Goal: Task Accomplishment & Management: Use online tool/utility

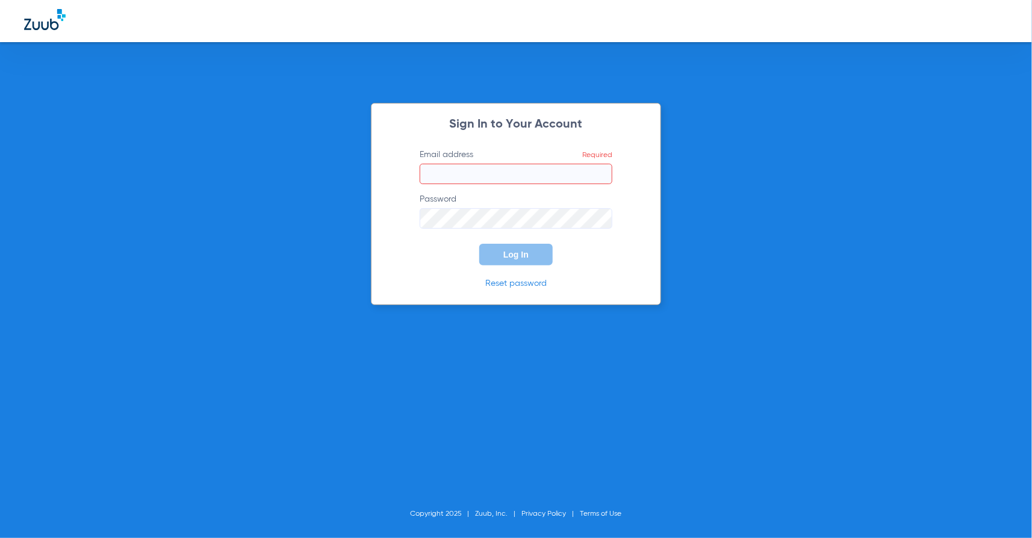
type input "[PERSON_NAME][EMAIL_ADDRESS][PERSON_NAME][DOMAIN_NAME]"
click at [498, 258] on button "Log In" at bounding box center [515, 255] width 73 height 22
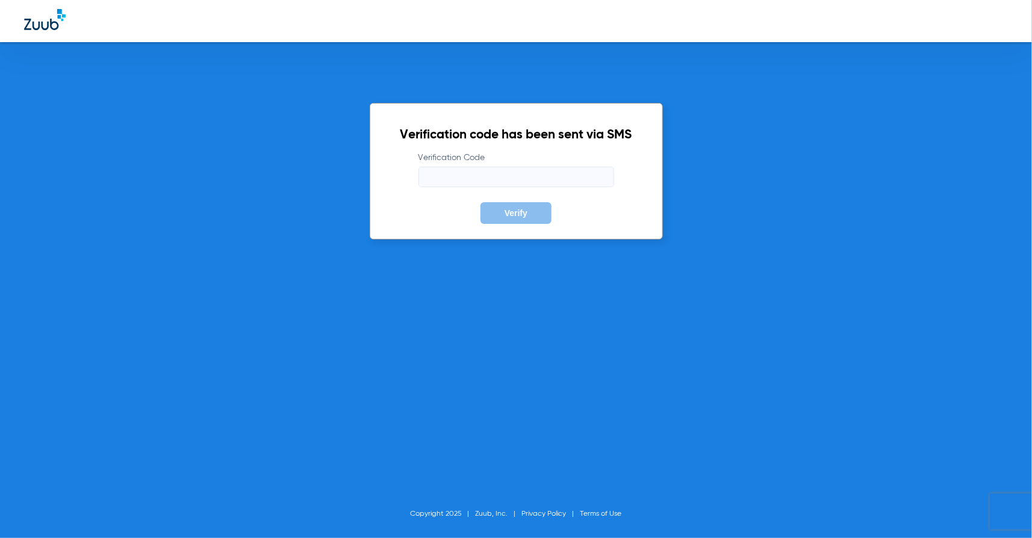
click at [467, 181] on input "Verification Code" at bounding box center [516, 177] width 196 height 20
type input "361287"
click at [480, 202] on button "Verify" at bounding box center [515, 213] width 71 height 22
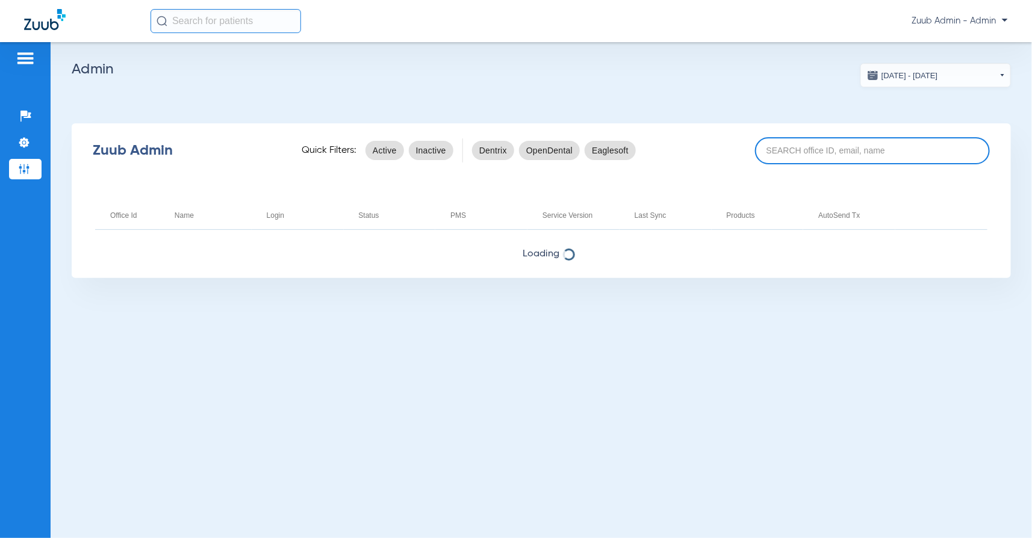
click at [801, 154] on input at bounding box center [872, 150] width 235 height 27
paste input "17007220"
type input "17007220"
click at [849, 151] on input "17007220" at bounding box center [872, 150] width 235 height 27
click at [839, 153] on input "17007220" at bounding box center [872, 150] width 235 height 27
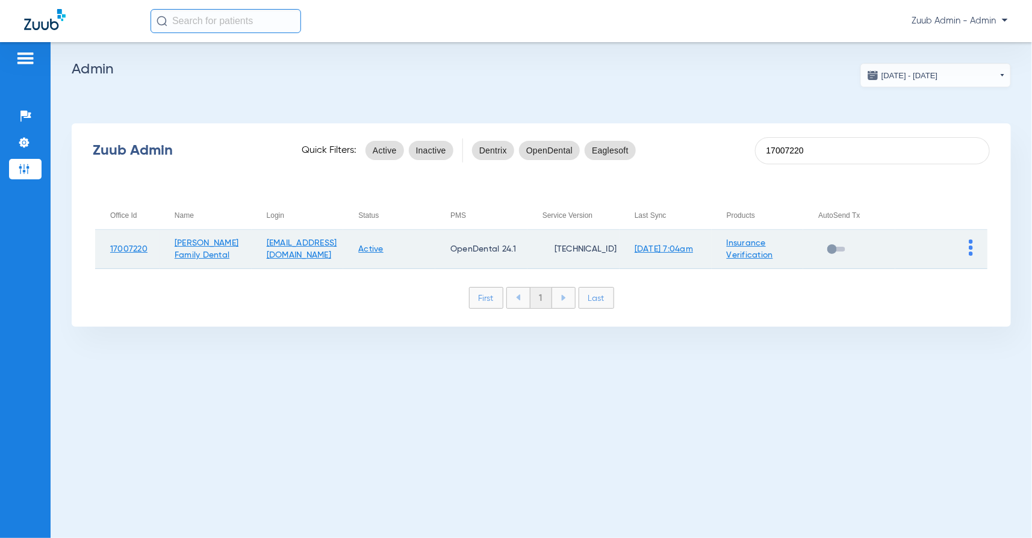
click at [968, 240] on td at bounding box center [941, 249] width 92 height 39
click at [973, 245] on img at bounding box center [971, 248] width 4 height 16
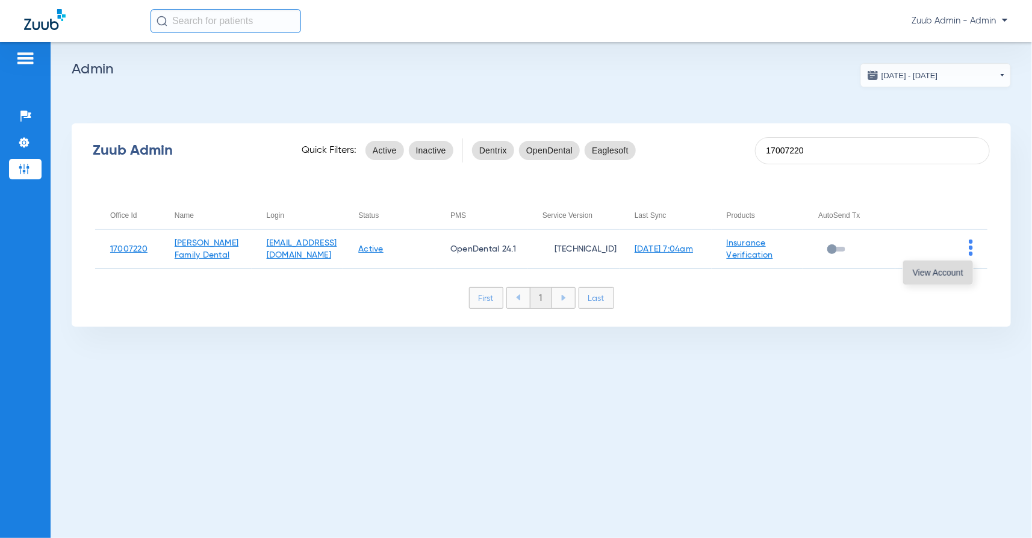
click at [948, 270] on span "View Account" at bounding box center [938, 273] width 51 height 8
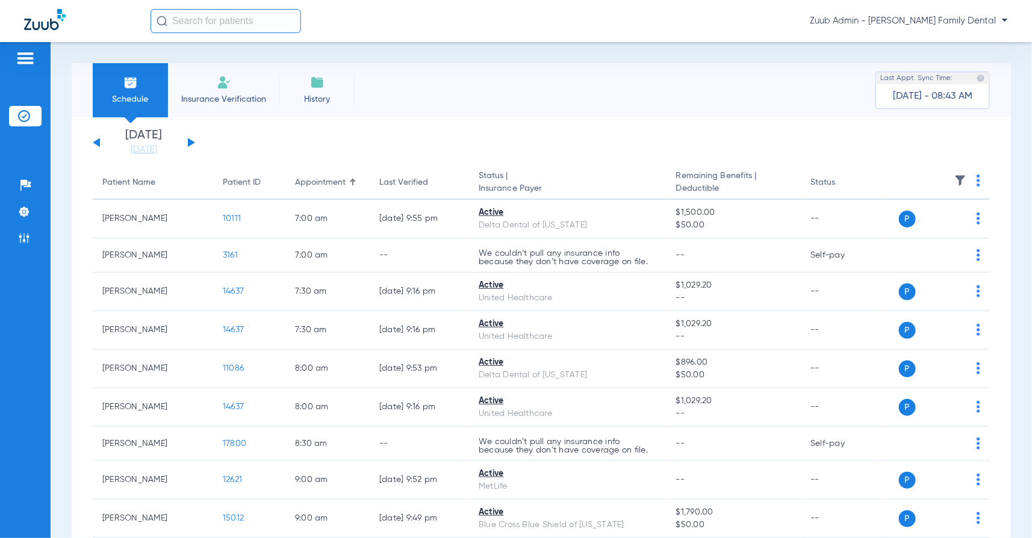
click at [190, 143] on button at bounding box center [191, 142] width 7 height 9
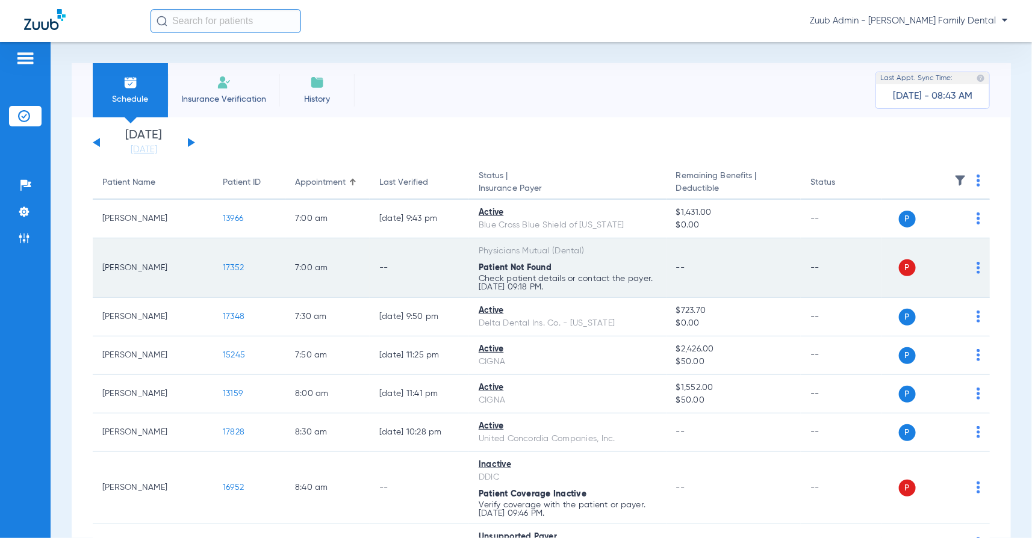
click at [229, 269] on span "17352" at bounding box center [233, 268] width 21 height 8
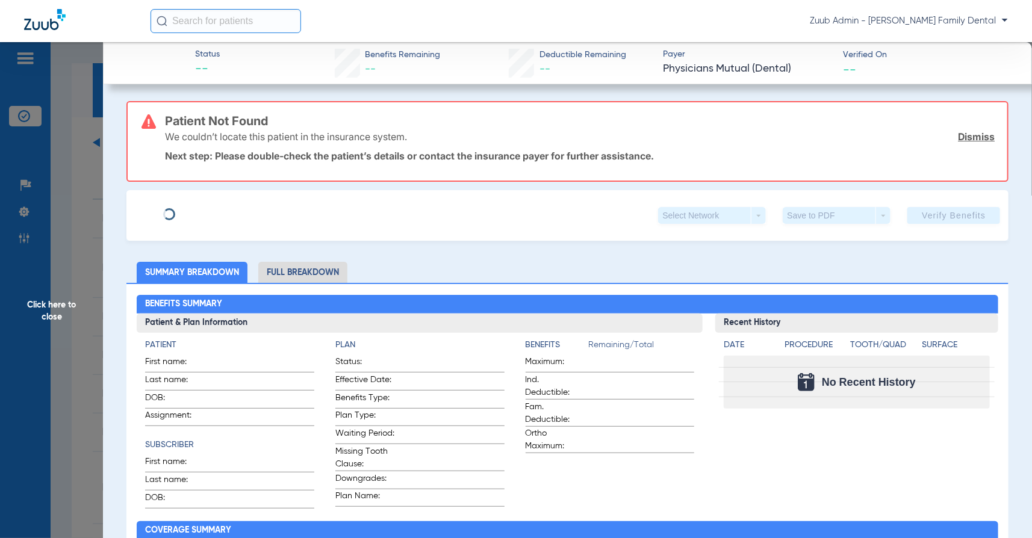
type input "[PERSON_NAME]"
type input "[DATE]"
type input "H710900329"
type input "150210"
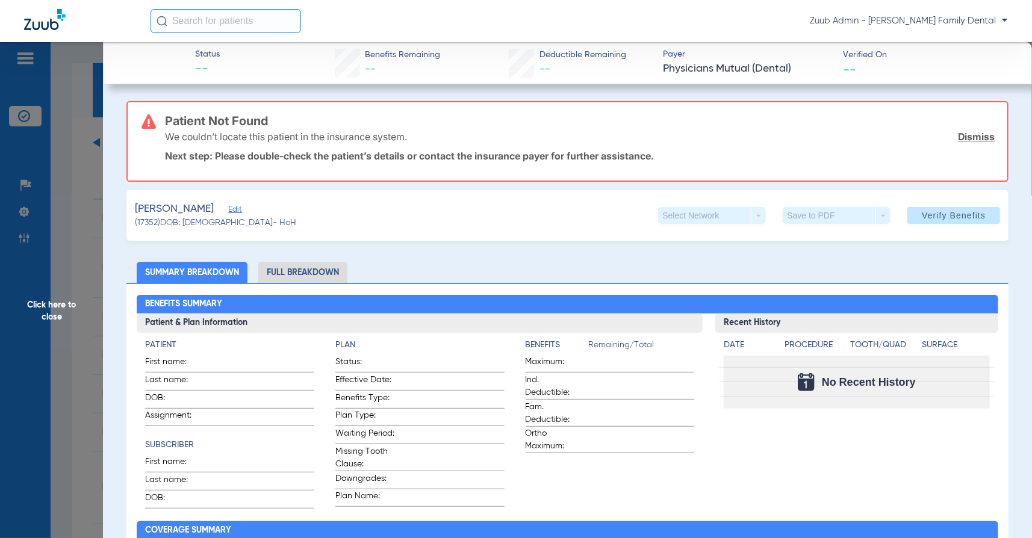
click at [239, 206] on span "Edit" at bounding box center [233, 210] width 11 height 11
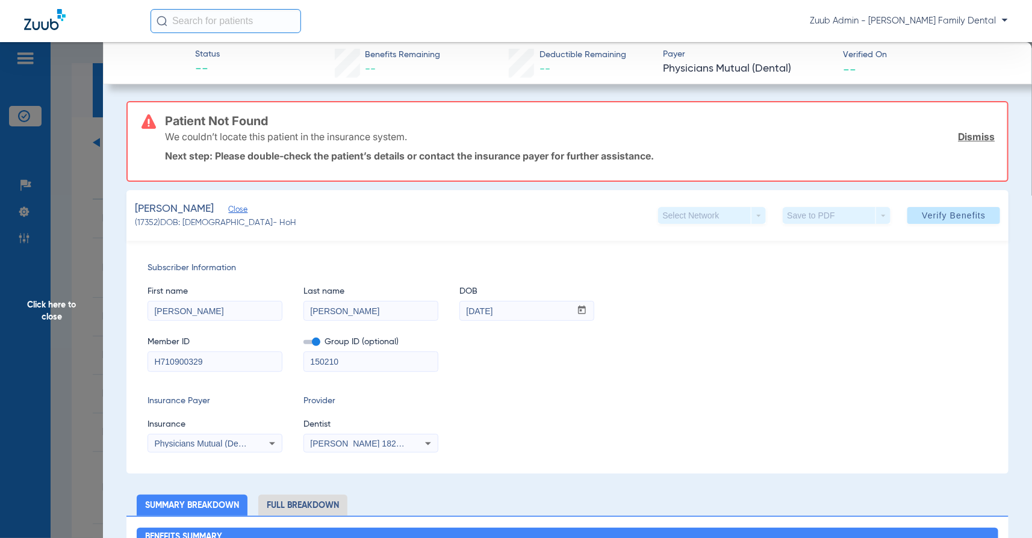
drag, startPoint x: 165, startPoint y: 135, endPoint x: 410, endPoint y: 138, distance: 245.0
click at [411, 138] on div "We couldn’t locate this patient in the insurance system. Dismiss" at bounding box center [580, 136] width 830 height 31
click at [154, 128] on img at bounding box center [148, 121] width 14 height 14
click at [177, 170] on div "Patient Not Found We couldn’t locate this patient in the insurance system. Dism…" at bounding box center [580, 141] width 830 height 78
click at [262, 315] on input "[PERSON_NAME]" at bounding box center [215, 311] width 134 height 19
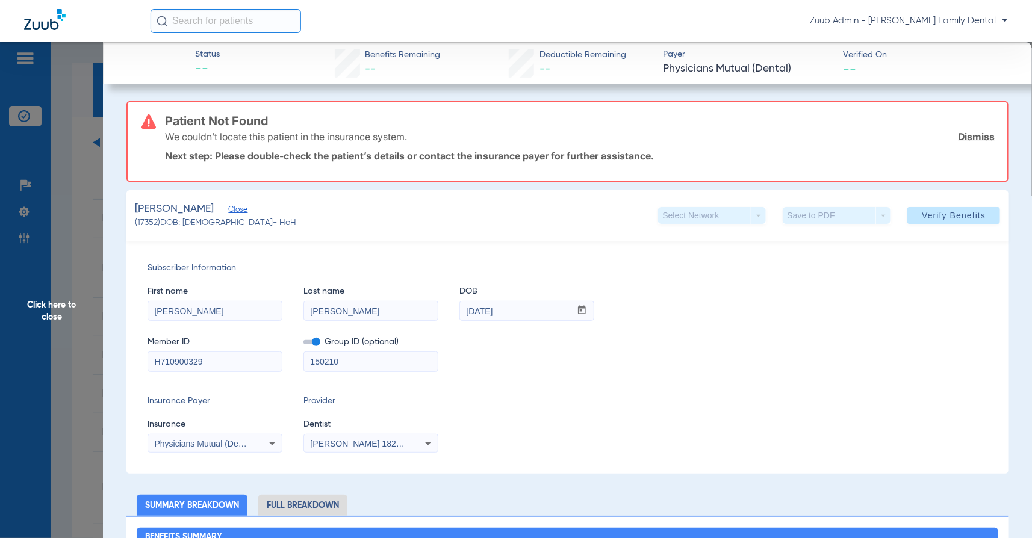
click at [375, 266] on span "Subscriber Information" at bounding box center [567, 268] width 840 height 13
click at [73, 321] on span "Click here to close" at bounding box center [51, 311] width 103 height 538
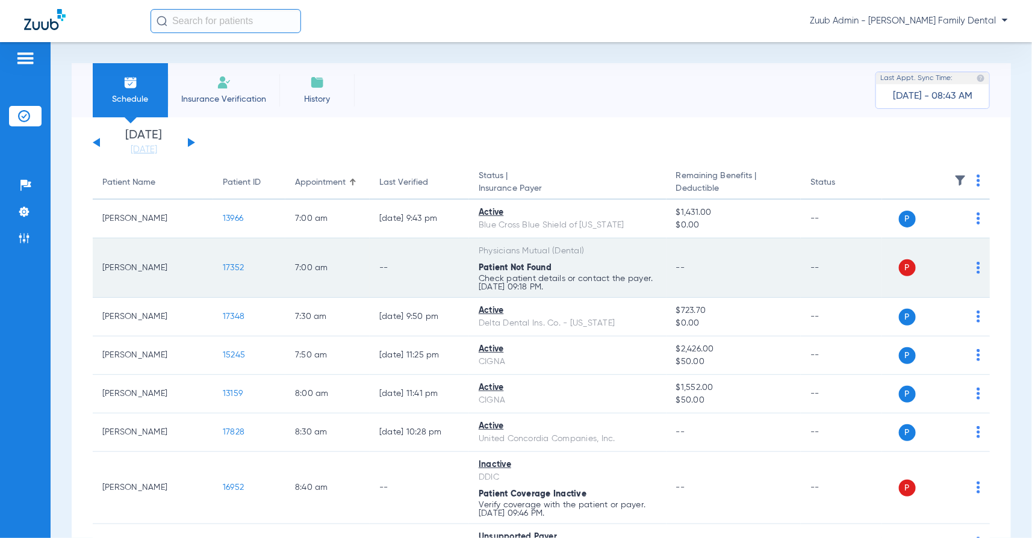
click at [231, 266] on span "17352" at bounding box center [233, 268] width 21 height 8
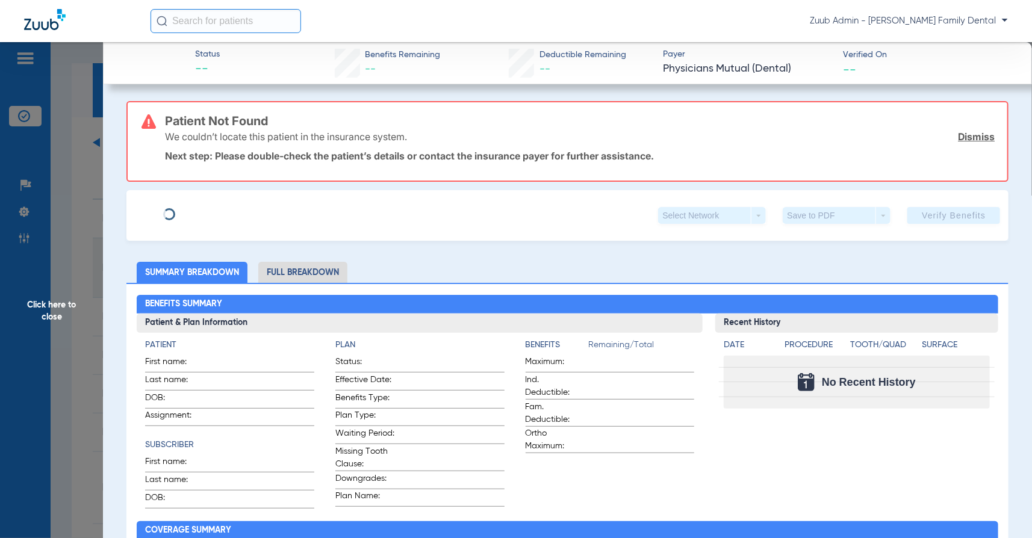
type input "[PERSON_NAME]"
type input "[DATE]"
type input "H710900329"
type input "150210"
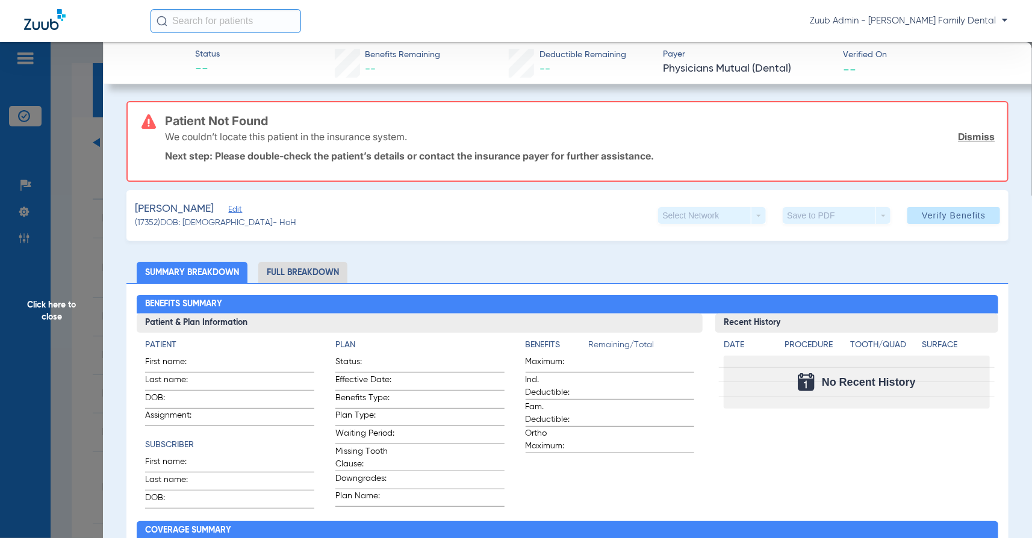
click at [239, 211] on span "Edit" at bounding box center [233, 210] width 11 height 11
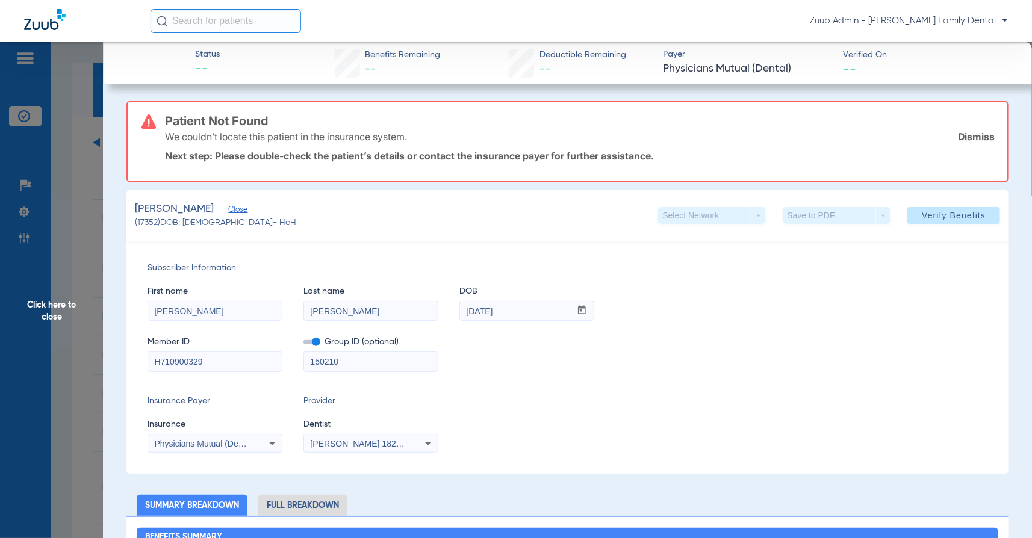
click at [371, 256] on div "Subscriber Information First name [PERSON_NAME] Last name [PERSON_NAME] DOB mm …" at bounding box center [567, 357] width 882 height 233
click at [34, 320] on span "Click here to close" at bounding box center [51, 311] width 103 height 538
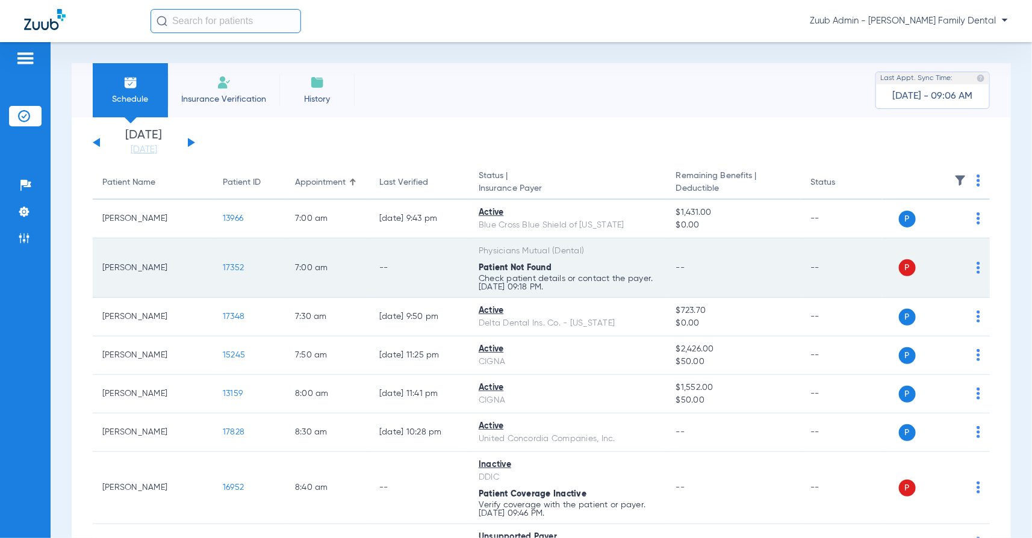
click at [979, 264] on img at bounding box center [978, 268] width 4 height 12
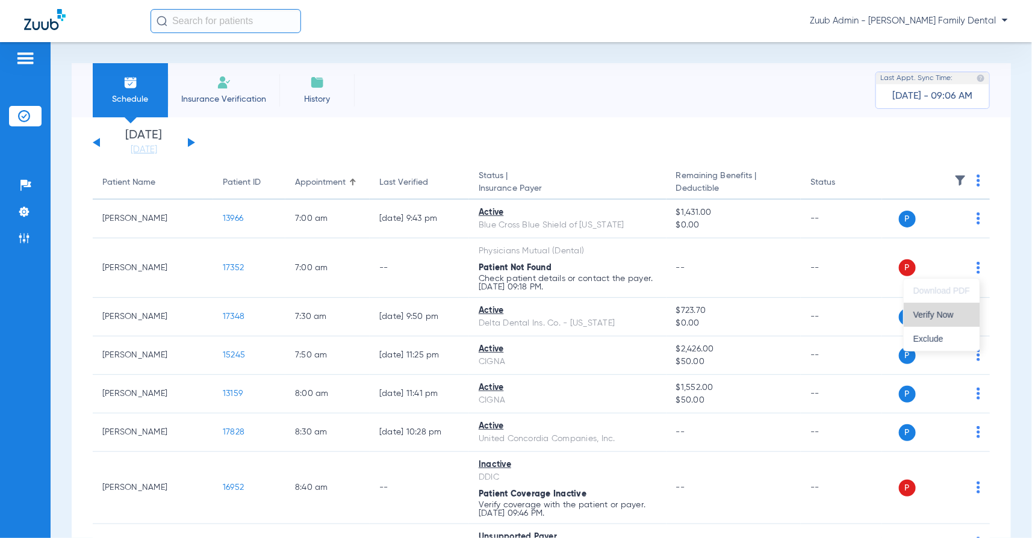
click at [944, 315] on span "Verify Now" at bounding box center [941, 315] width 57 height 8
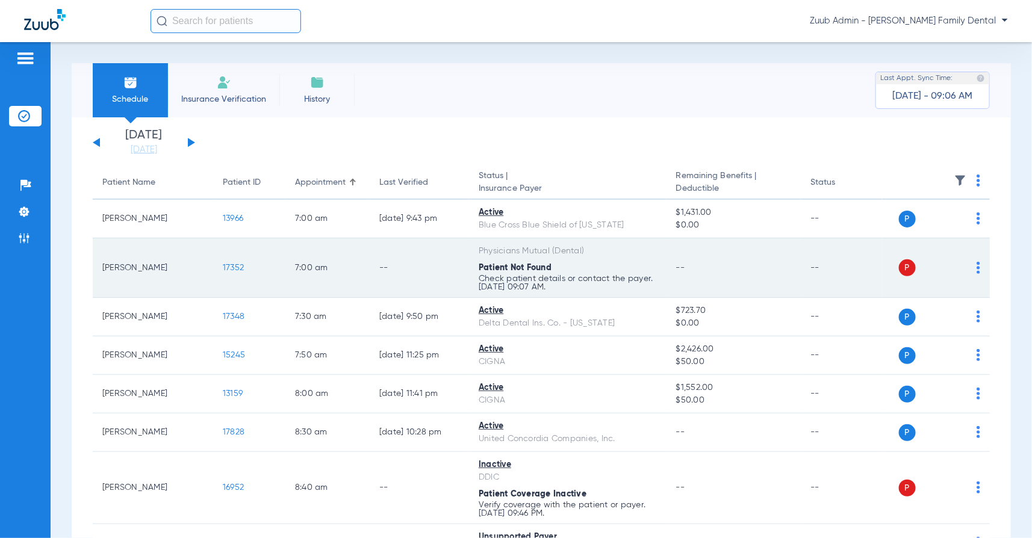
click at [235, 266] on span "17352" at bounding box center [233, 268] width 21 height 8
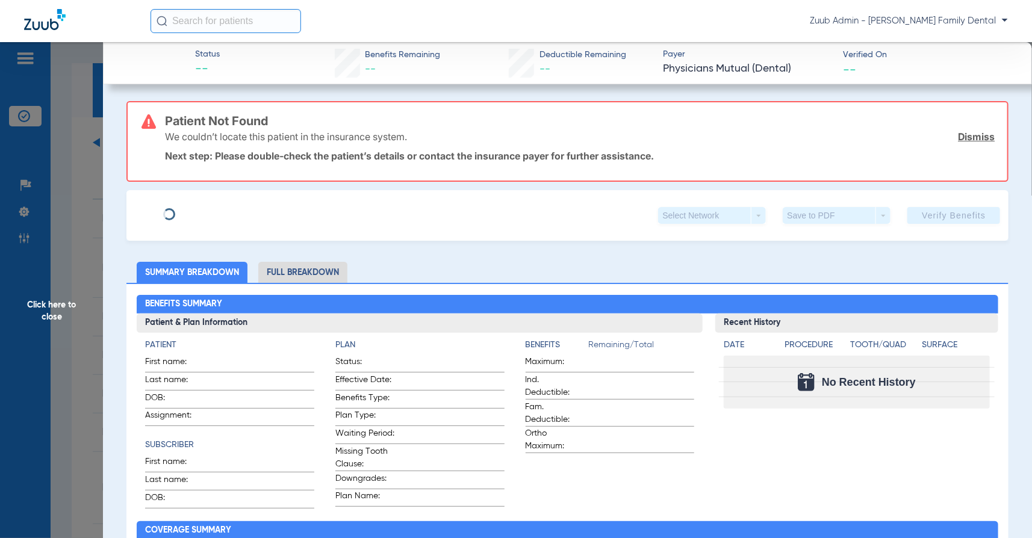
type input "[PERSON_NAME]"
type input "[DATE]"
type input "H710900329"
click at [239, 210] on span "Edit" at bounding box center [233, 210] width 11 height 11
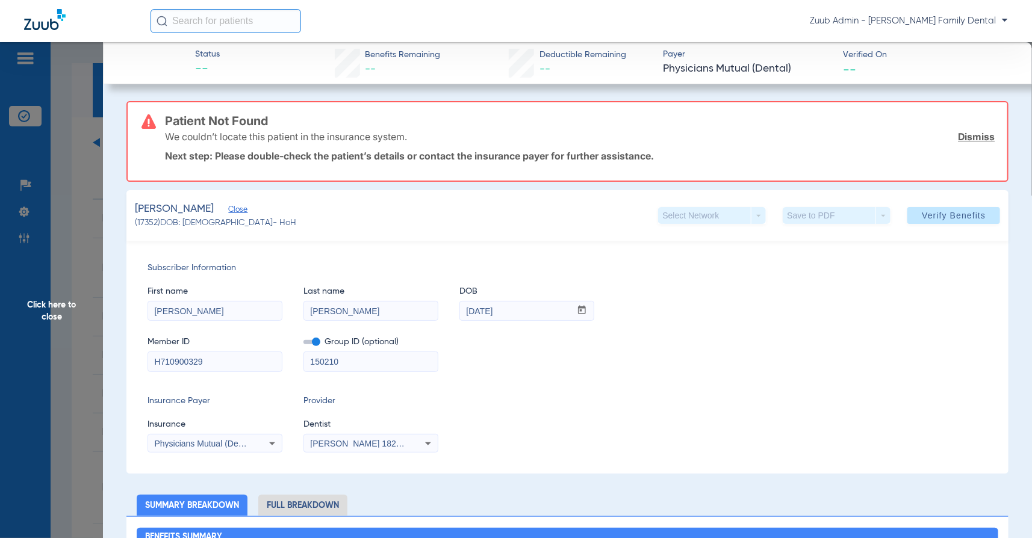
click at [374, 364] on input "150210" at bounding box center [371, 361] width 134 height 19
click at [522, 382] on div "Subscriber Information First name [PERSON_NAME] Last name [PERSON_NAME] DOB mm …" at bounding box center [567, 357] width 882 height 233
click at [939, 214] on span "Verify Benefits" at bounding box center [954, 216] width 64 height 10
click at [340, 361] on input "150210934247" at bounding box center [371, 361] width 134 height 19
click at [347, 360] on input "150210934247" at bounding box center [371, 361] width 134 height 19
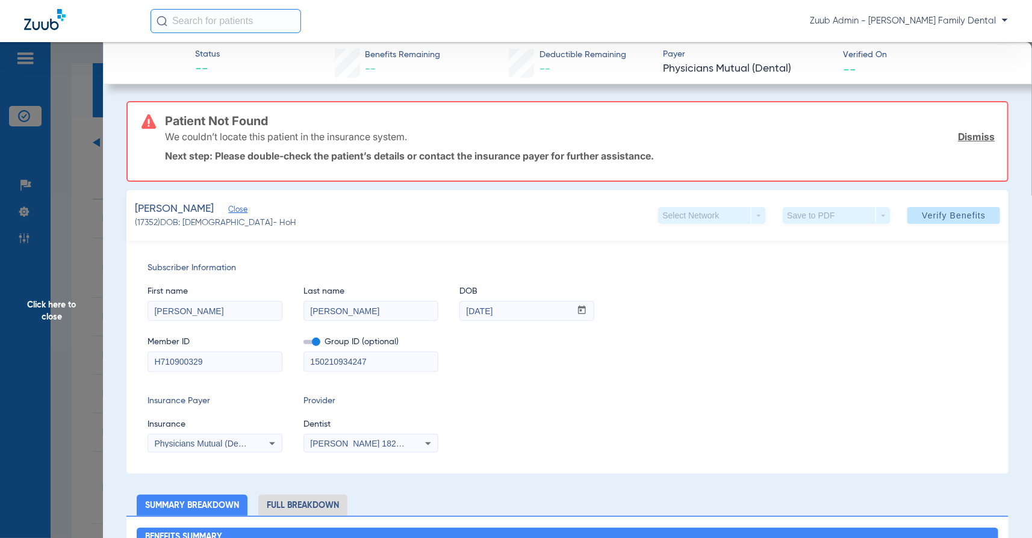
drag, startPoint x: 341, startPoint y: 359, endPoint x: 381, endPoint y: 367, distance: 40.5
click at [381, 367] on input "150210934247" at bounding box center [371, 361] width 134 height 19
click at [928, 214] on span "Verify Benefits" at bounding box center [954, 216] width 64 height 10
click at [394, 362] on input "1502109" at bounding box center [371, 361] width 134 height 19
paste input "34247"
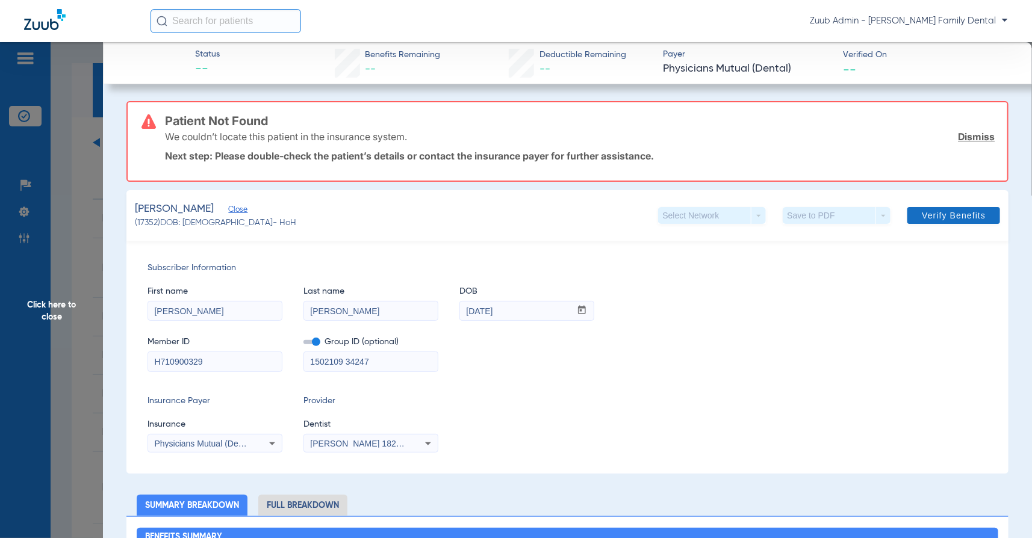
click at [923, 220] on span at bounding box center [953, 215] width 93 height 29
click at [326, 359] on input "1502109 34247" at bounding box center [371, 361] width 134 height 19
click at [352, 367] on input "150 2109 34247" at bounding box center [371, 361] width 134 height 19
click at [350, 362] on input "150 2109 34247" at bounding box center [371, 361] width 134 height 19
click at [362, 359] on input "[PHONE_NUMBER]" at bounding box center [371, 361] width 134 height 19
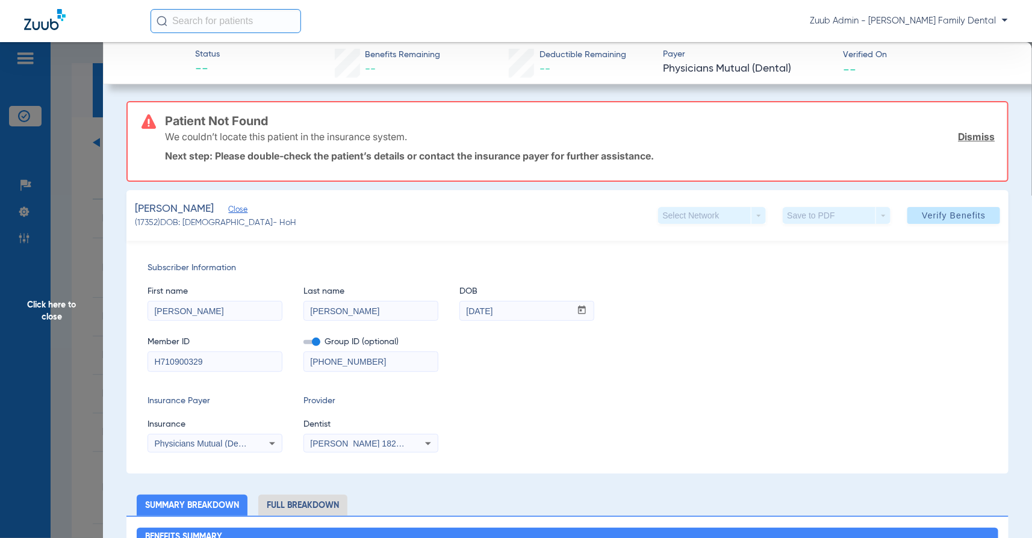
click at [362, 359] on input "[PHONE_NUMBER]" at bounding box center [371, 361] width 134 height 19
click at [846, 326] on div "Member ID H710900329 Group ID (optional) [PHONE_NUMBER]" at bounding box center [567, 348] width 840 height 46
click at [939, 219] on span "Verify Benefits" at bounding box center [954, 216] width 64 height 10
click at [349, 361] on input "[PHONE_NUMBER]" at bounding box center [371, 361] width 134 height 19
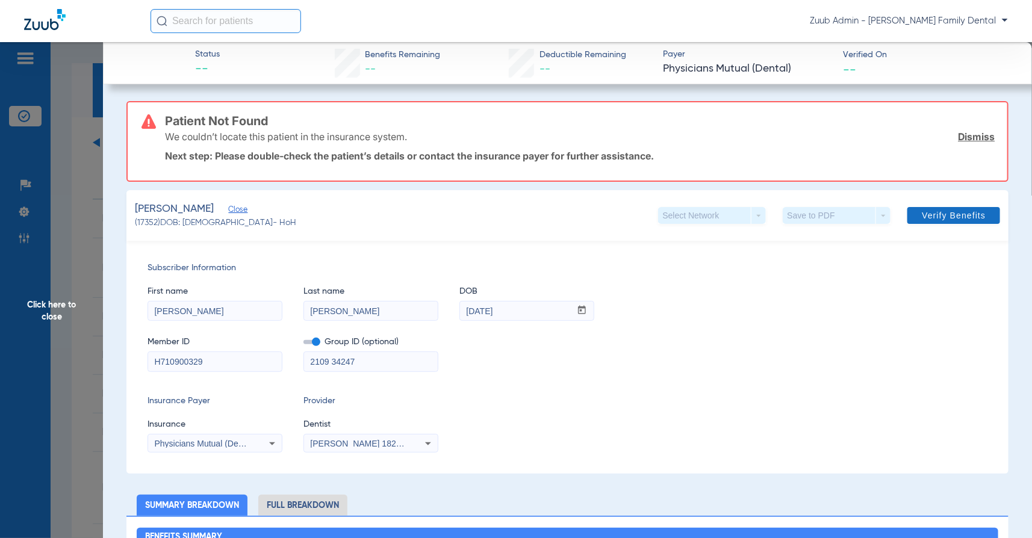
click at [949, 219] on span "Verify Benefits" at bounding box center [954, 216] width 64 height 10
click at [373, 357] on input "2109 34247" at bounding box center [371, 361] width 134 height 19
paste input "150-2109-"
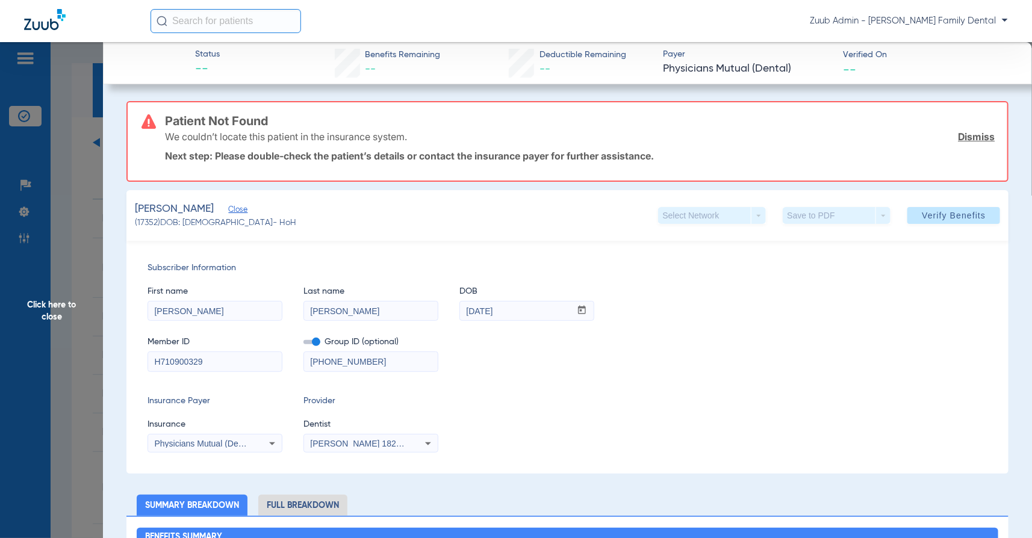
click at [350, 361] on input "[PHONE_NUMBER]" at bounding box center [371, 361] width 134 height 19
click at [344, 358] on input "150210934247" at bounding box center [371, 361] width 134 height 19
click at [920, 213] on span at bounding box center [953, 215] width 93 height 29
click at [343, 359] on input "150210934247" at bounding box center [371, 361] width 134 height 19
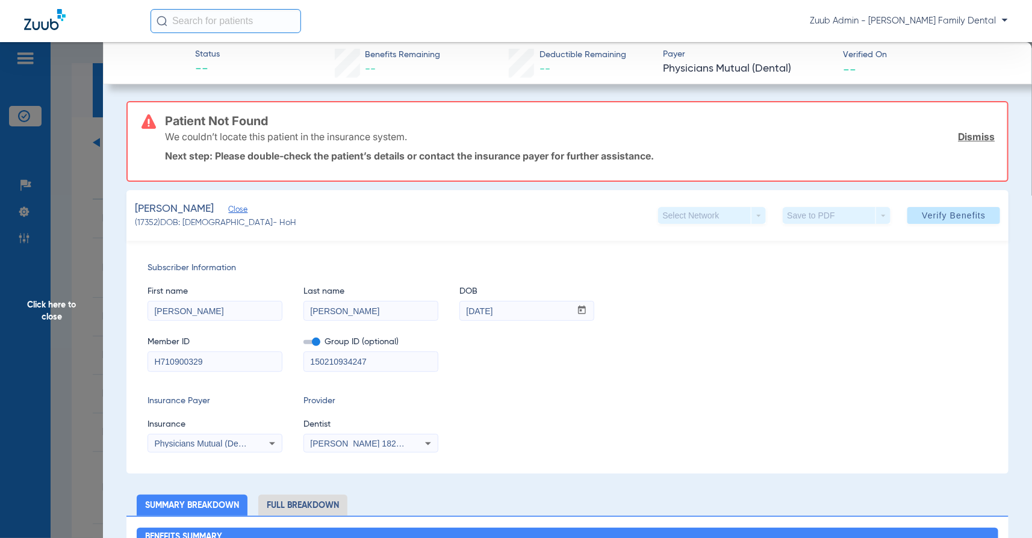
click at [343, 359] on input "150210934247" at bounding box center [371, 361] width 134 height 19
paste input "-2109-"
click at [329, 359] on input "[PHONE_NUMBER]" at bounding box center [371, 361] width 134 height 19
drag, startPoint x: 344, startPoint y: 356, endPoint x: 426, endPoint y: 357, distance: 82.5
click at [426, 357] on input "1502109-34247" at bounding box center [371, 361] width 134 height 19
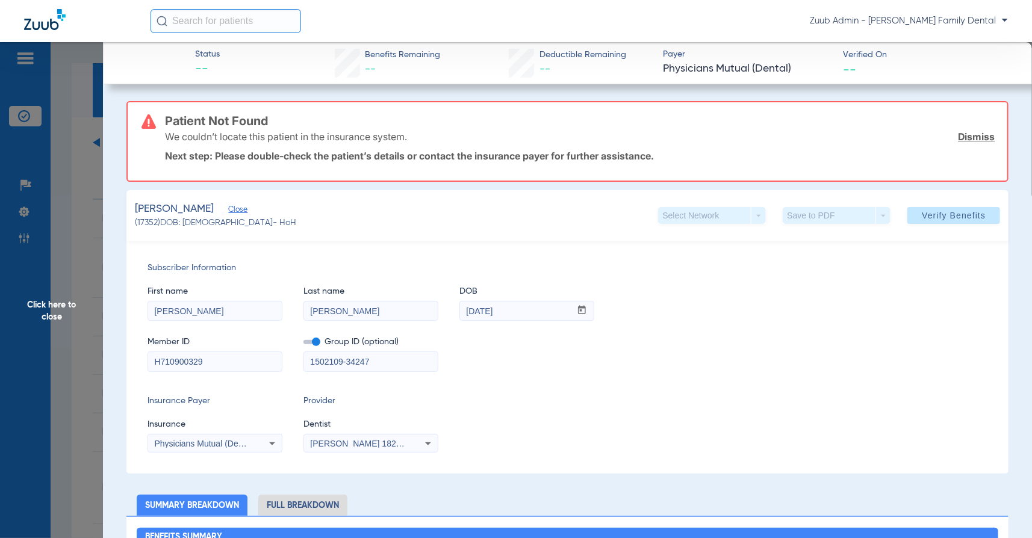
drag, startPoint x: 393, startPoint y: 358, endPoint x: 344, endPoint y: 361, distance: 48.8
click at [344, 361] on input "1502109-34247" at bounding box center [371, 361] width 134 height 19
type input "1502109"
click at [970, 211] on span "Verify Benefits" at bounding box center [954, 216] width 64 height 10
click at [83, 298] on span "Click here to close" at bounding box center [51, 311] width 103 height 538
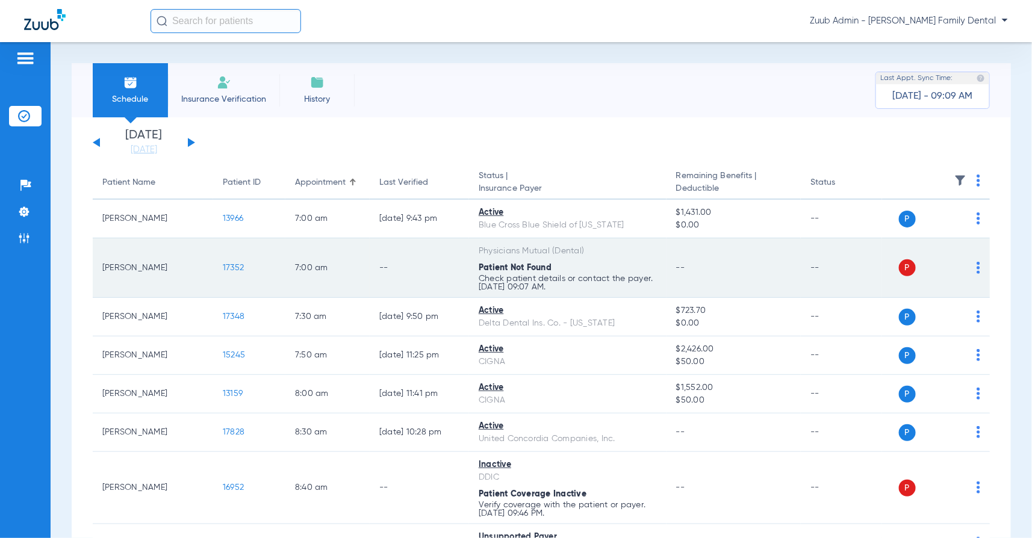
click at [232, 265] on span "17352" at bounding box center [233, 268] width 21 height 8
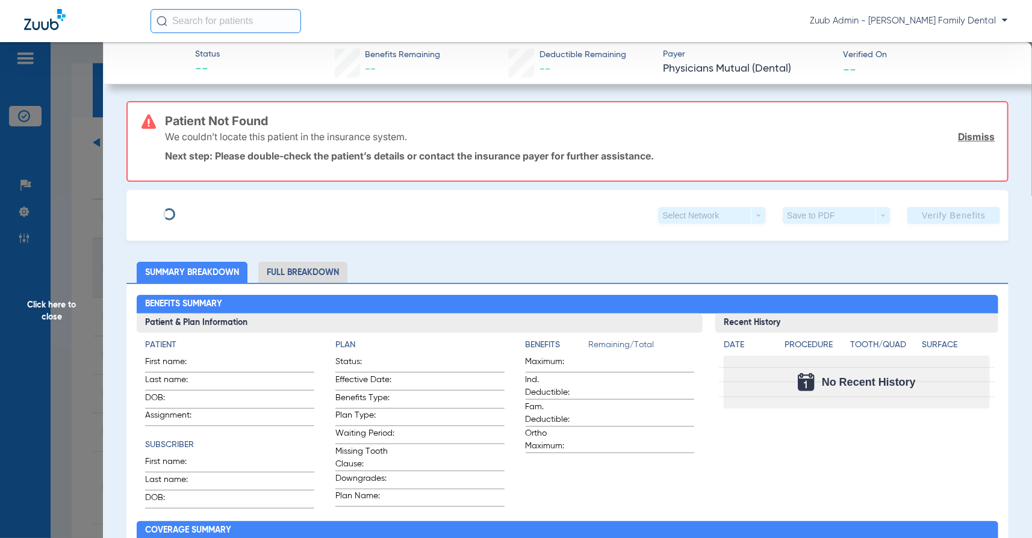
type input "[PERSON_NAME]"
type input "[DATE]"
type input "H710900329"
type input "150210"
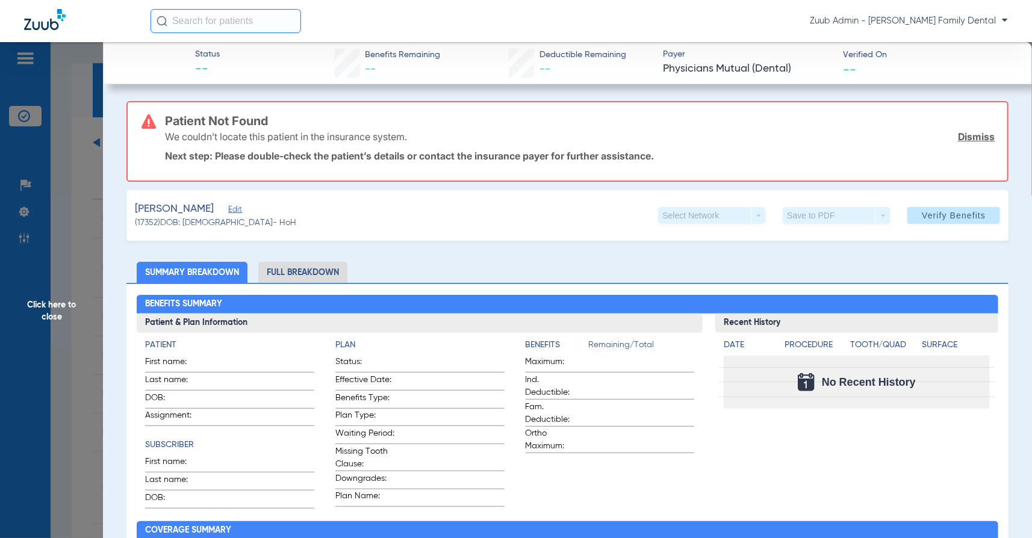
click at [239, 214] on span "Edit" at bounding box center [233, 210] width 11 height 11
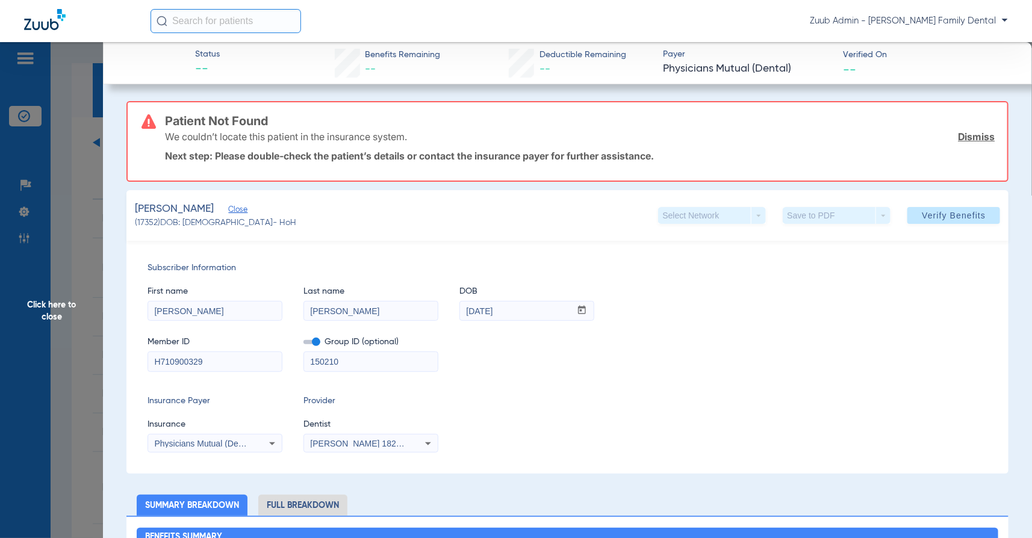
click at [190, 434] on mat-select "Physicians Mutual (Dental)" at bounding box center [214, 443] width 135 height 19
click at [187, 439] on span "Physicians Mutual (Dental)" at bounding box center [204, 444] width 101 height 10
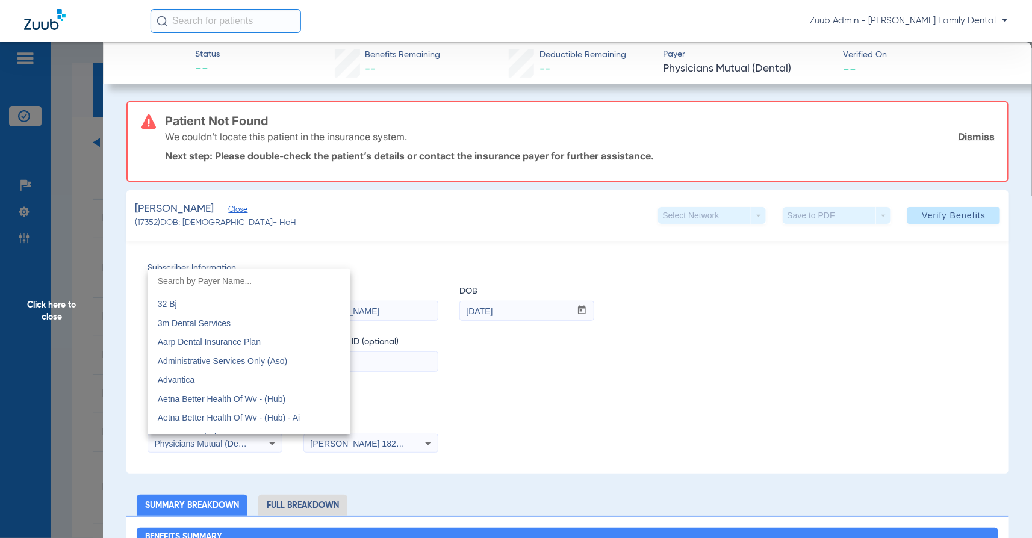
scroll to position [6289, 0]
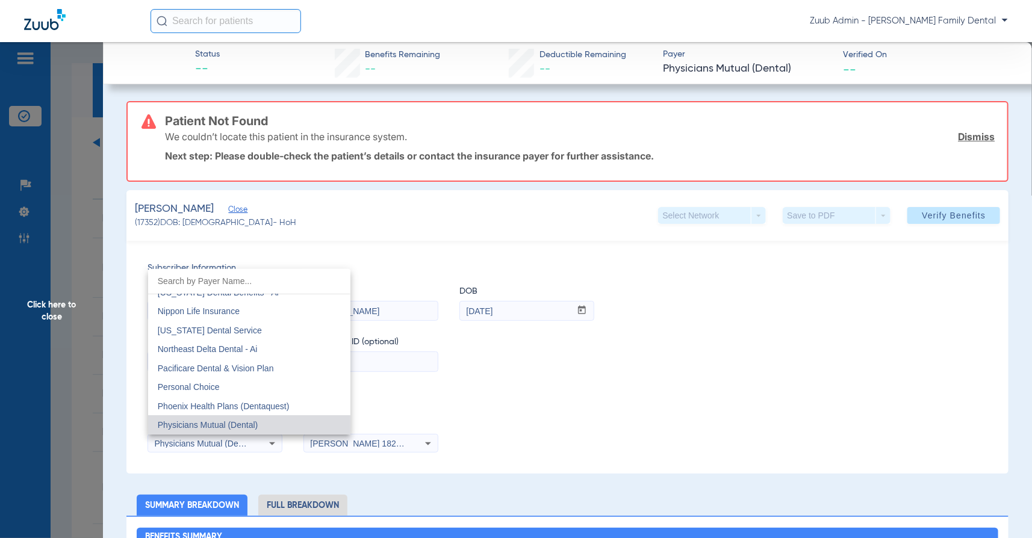
click at [488, 384] on div at bounding box center [516, 269] width 1032 height 538
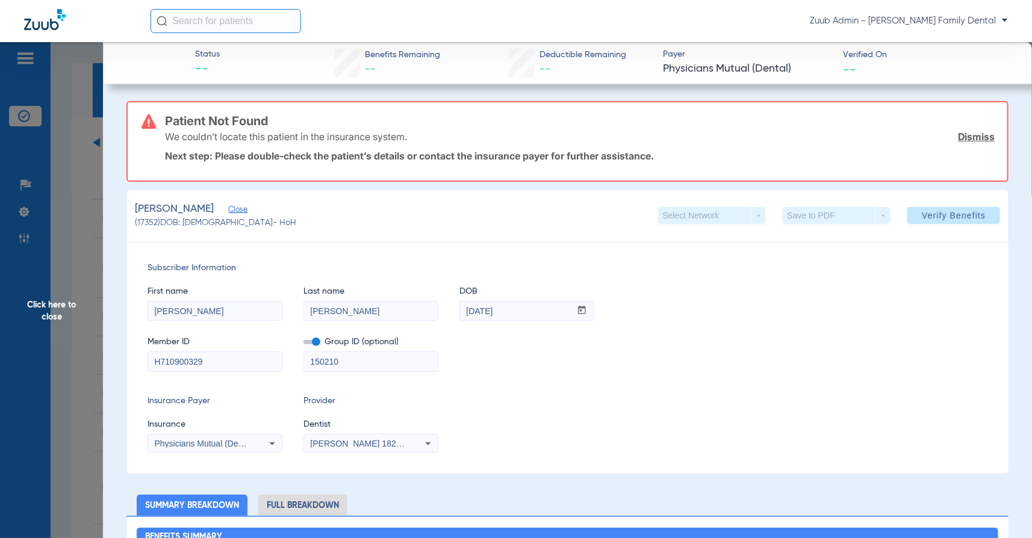
click at [265, 317] on input "[PERSON_NAME]" at bounding box center [215, 311] width 134 height 19
click at [949, 217] on span "Verify Benefits" at bounding box center [954, 216] width 64 height 10
click at [244, 311] on input "[PERSON_NAME]" at bounding box center [215, 311] width 134 height 19
type input "[PERSON_NAME]"
click at [350, 359] on input "150210" at bounding box center [371, 361] width 134 height 19
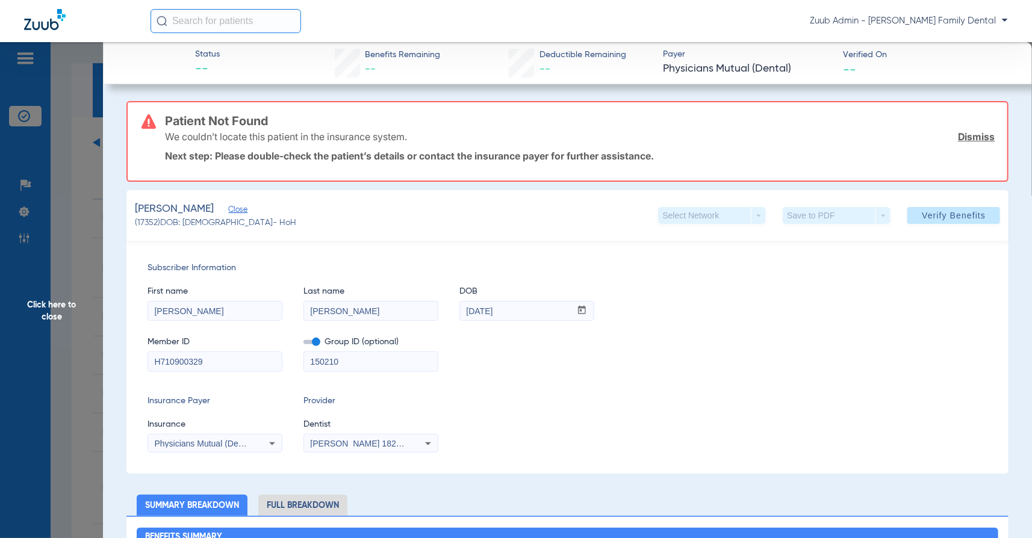
click at [350, 359] on input "150210" at bounding box center [371, 361] width 134 height 19
click at [532, 401] on div "Insurance Payer Insurance Physicians Mutual (Dental) Provider Dentist [PERSON_N…" at bounding box center [567, 424] width 840 height 58
click at [313, 341] on span at bounding box center [311, 342] width 17 height 4
click at [303, 344] on input "checkbox" at bounding box center [303, 344] width 0 height 0
click at [960, 206] on span at bounding box center [953, 215] width 93 height 29
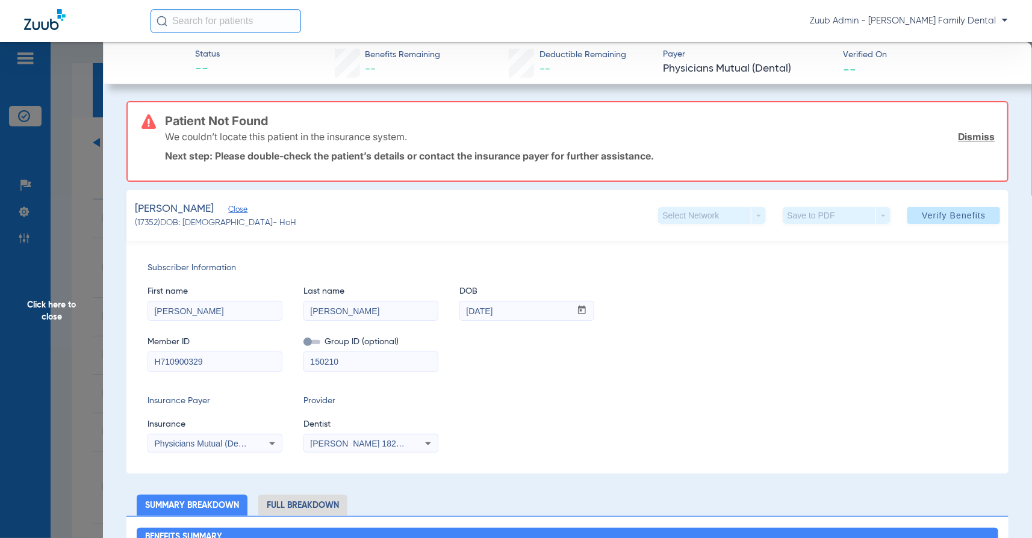
click at [379, 359] on input "150210" at bounding box center [371, 361] width 134 height 19
type input "1502109"
click at [176, 314] on input "[PERSON_NAME]" at bounding box center [215, 311] width 134 height 19
type input "[PERSON_NAME]"
click at [363, 312] on input "[PERSON_NAME]" at bounding box center [371, 311] width 134 height 19
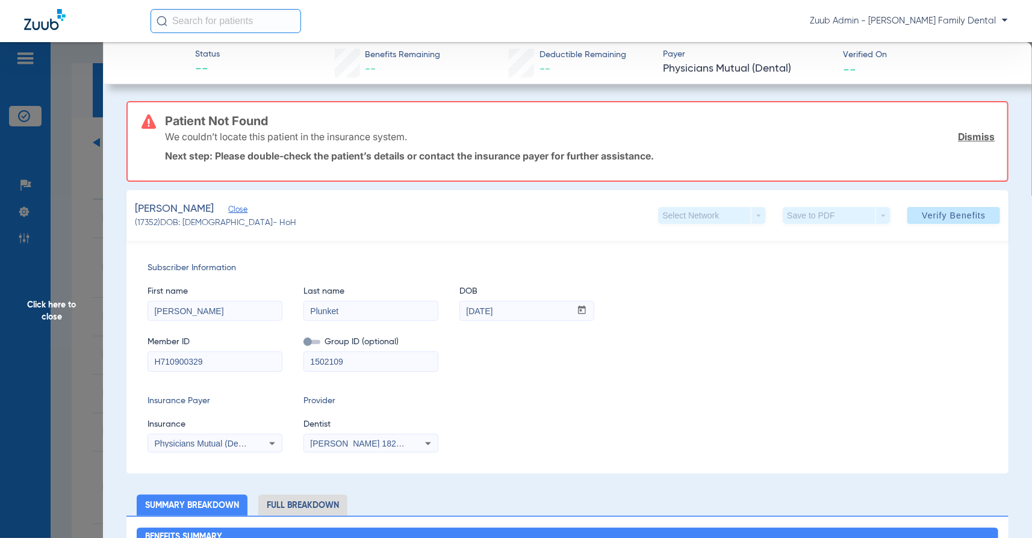
type input "Plunket"
click at [692, 456] on div "Subscriber Information First name [PERSON_NAME] Last name Plunket DOB mm / dd /…" at bounding box center [567, 357] width 882 height 233
click at [965, 223] on span at bounding box center [953, 215] width 93 height 29
click at [37, 256] on span "Click here to close" at bounding box center [51, 311] width 103 height 538
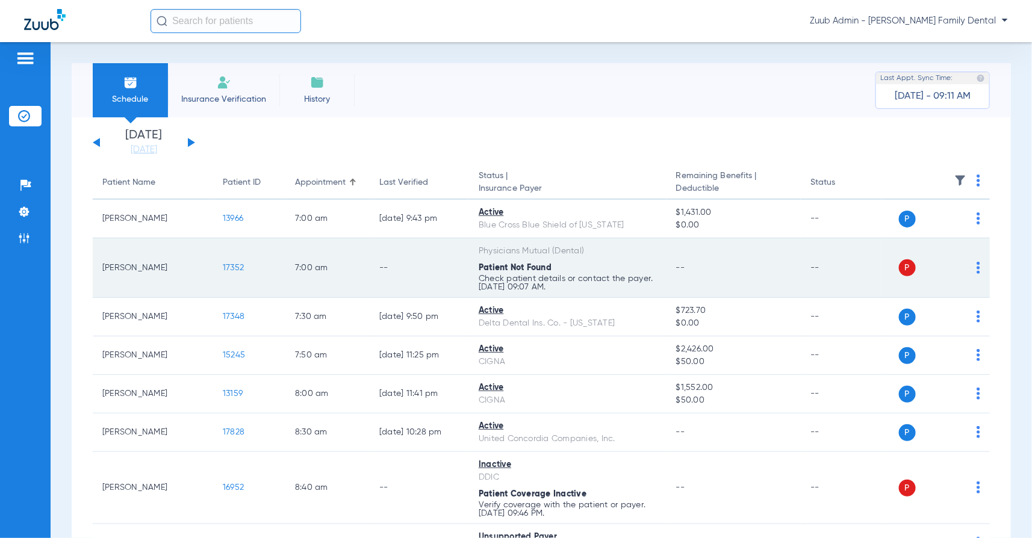
click at [227, 268] on span "17352" at bounding box center [233, 268] width 21 height 8
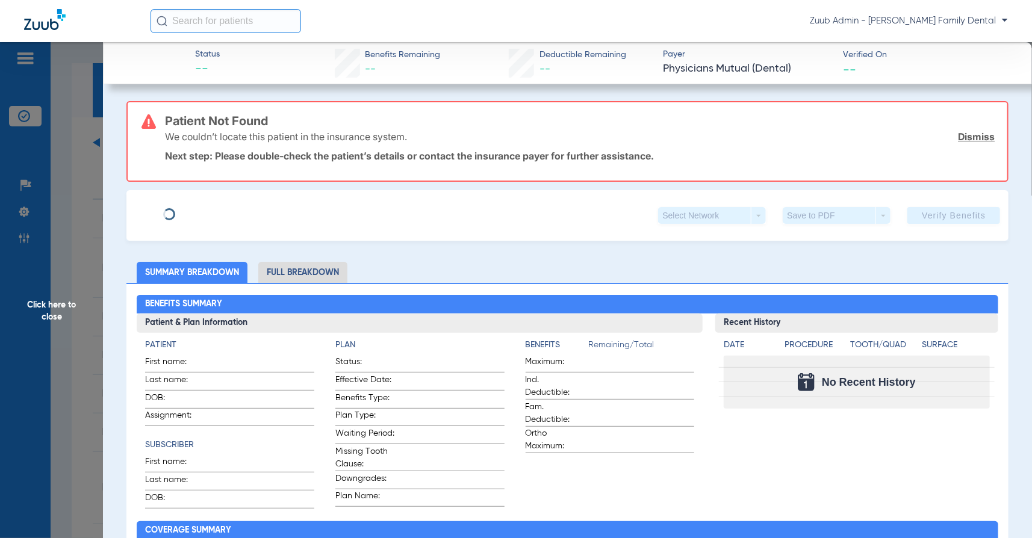
type input "[PERSON_NAME]"
type input "[DATE]"
type input "H710900329"
type input "150210934247"
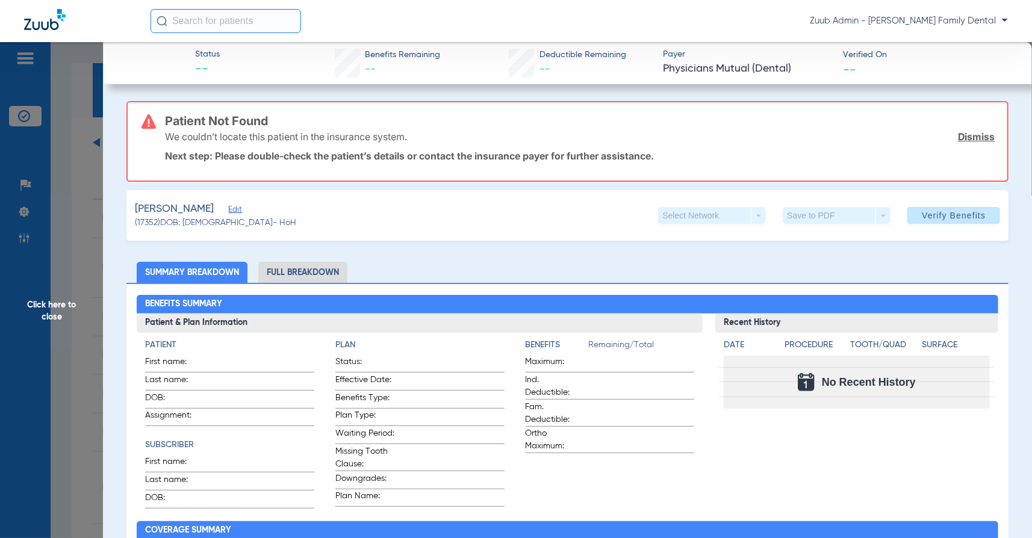
click at [239, 205] on span "Edit" at bounding box center [233, 210] width 11 height 11
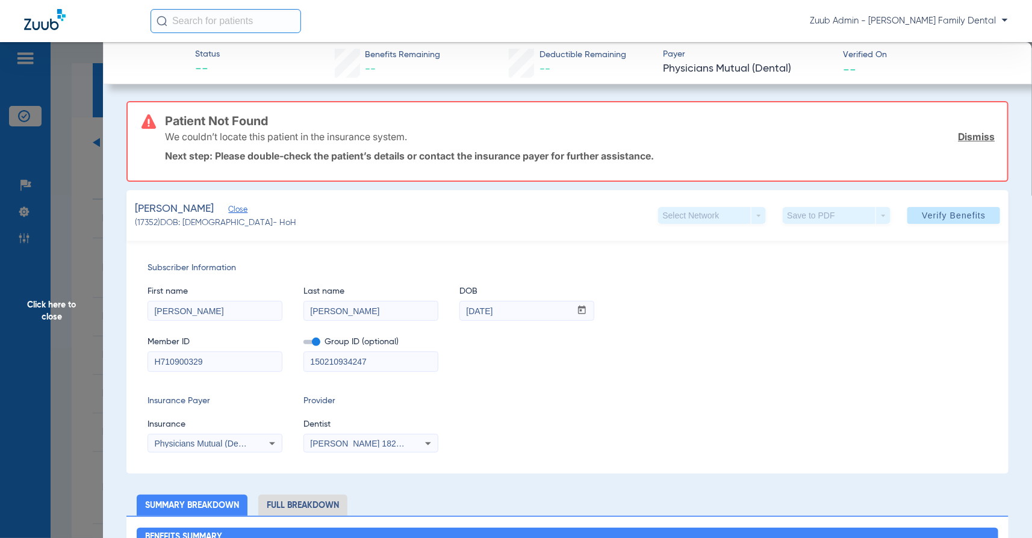
click at [191, 444] on span "Physicians Mutual (Dental)" at bounding box center [204, 444] width 101 height 10
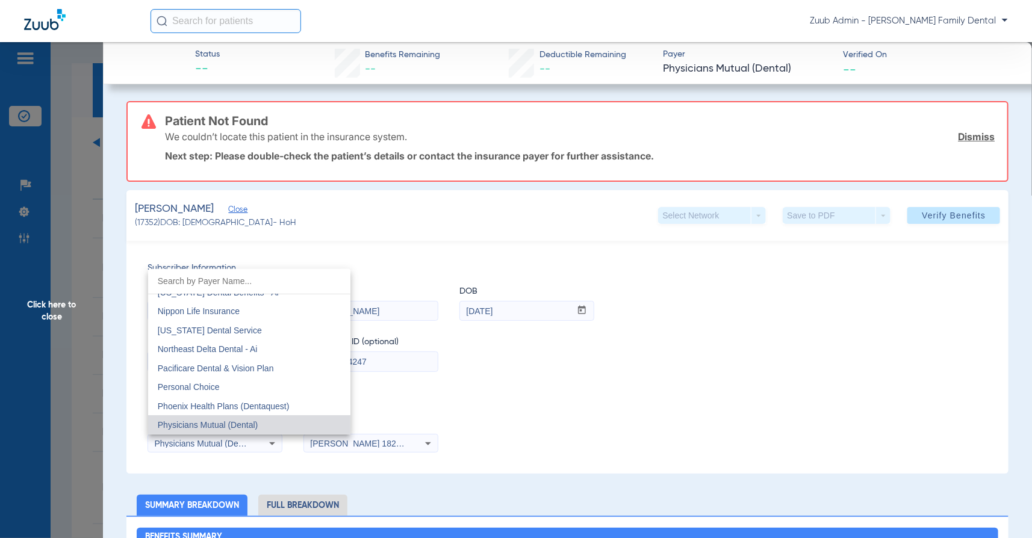
click at [468, 385] on div at bounding box center [516, 269] width 1032 height 538
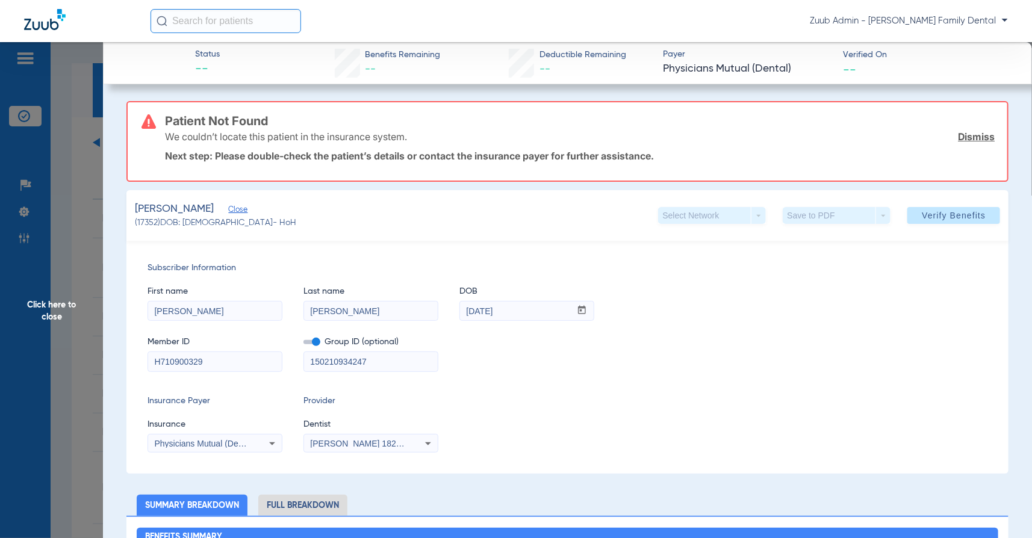
click at [223, 449] on div "Physicians Mutual (Dental)" at bounding box center [215, 443] width 134 height 14
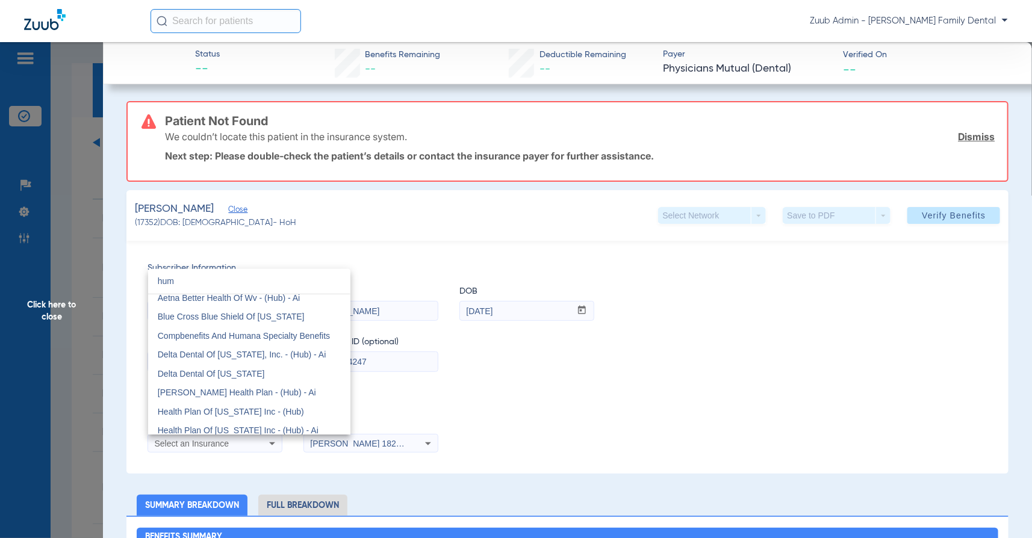
scroll to position [0, 0]
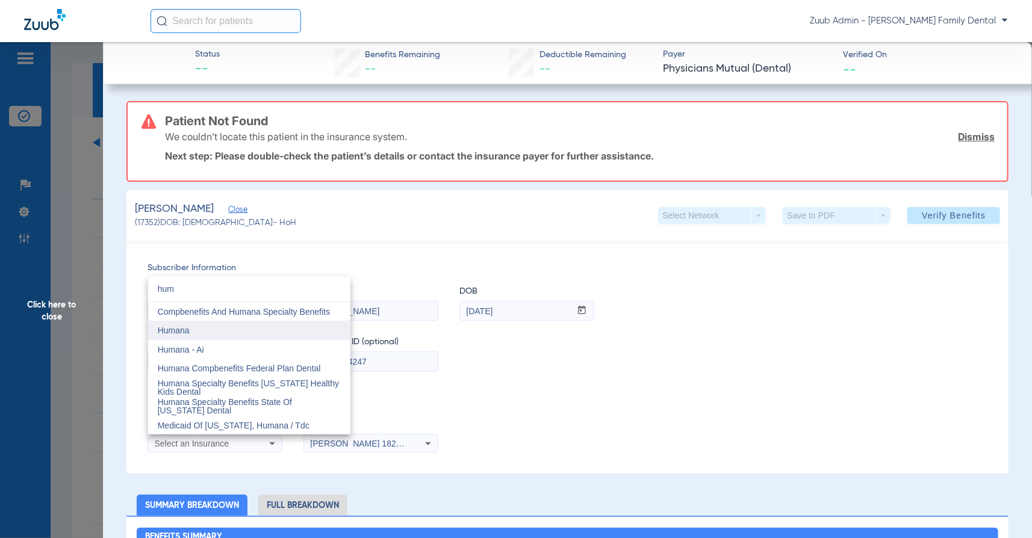
type input "hum"
click at [223, 332] on mat-option "Humana" at bounding box center [249, 330] width 202 height 19
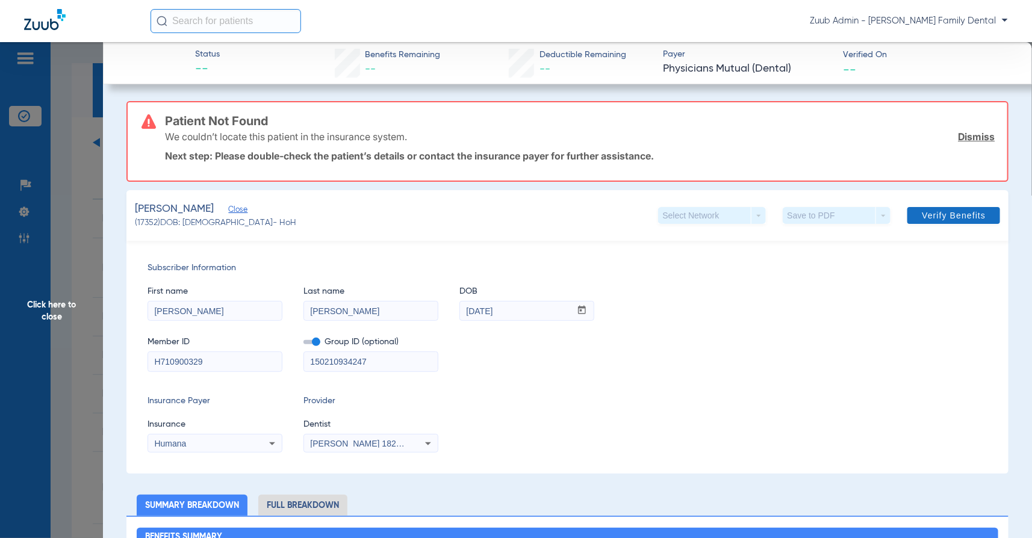
click at [967, 201] on span at bounding box center [953, 215] width 93 height 29
click at [231, 445] on div "Humana" at bounding box center [202, 443] width 97 height 8
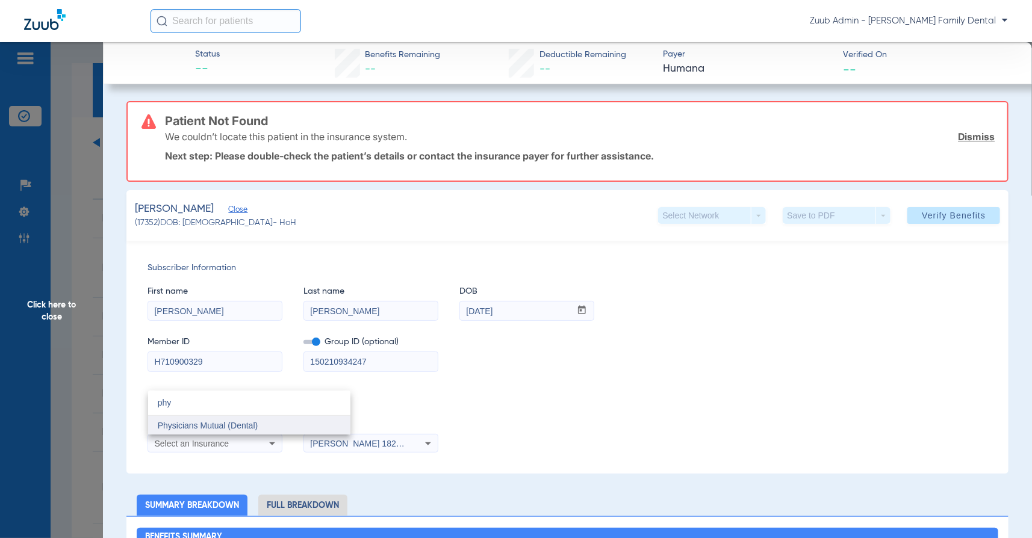
type input "phy"
click at [210, 421] on span "Physicians Mutual (Dental)" at bounding box center [208, 426] width 101 height 10
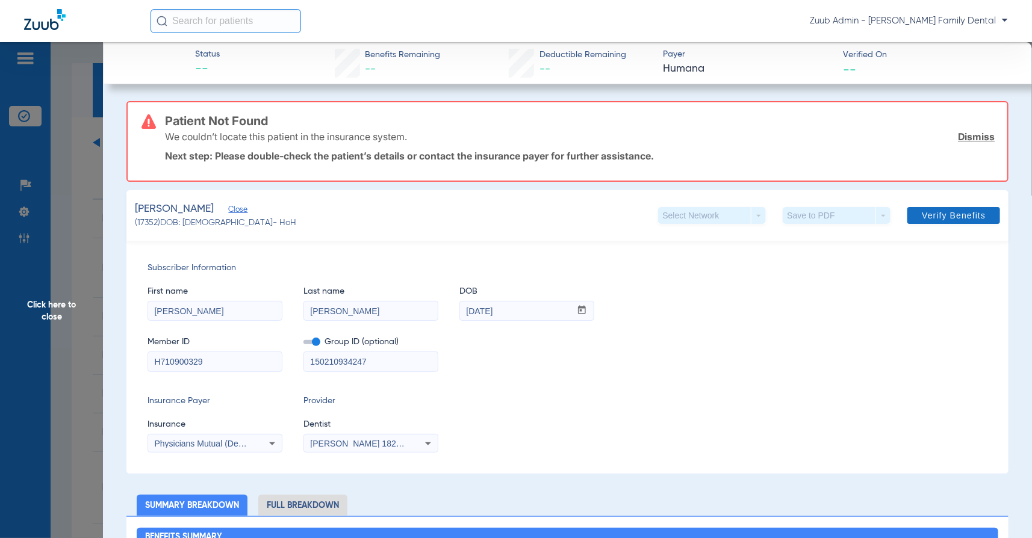
click at [932, 210] on span at bounding box center [953, 215] width 93 height 29
click at [220, 442] on span "Physicians Mutual (Dental)" at bounding box center [204, 444] width 101 height 10
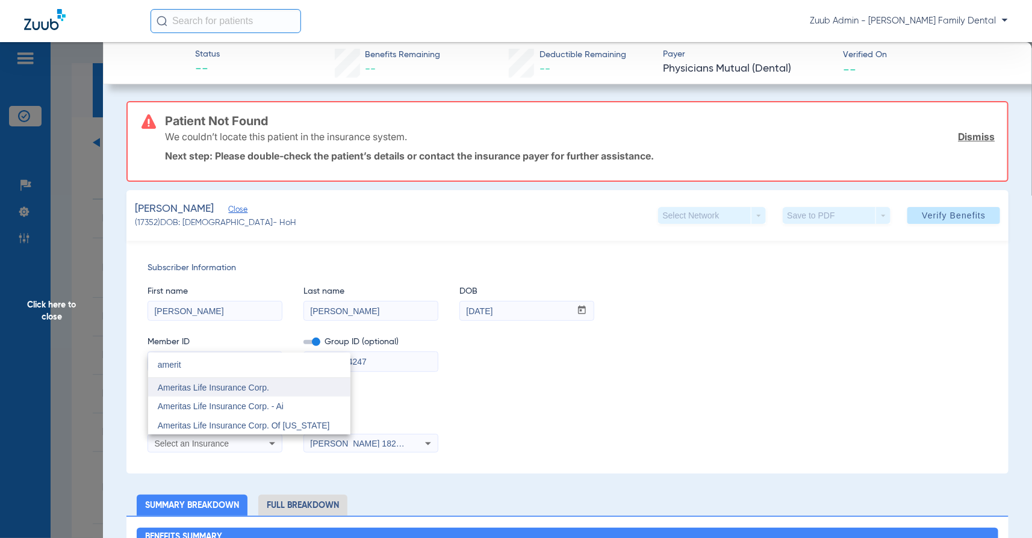
type input "amerit"
click at [255, 390] on span "Ameritas Life Insurance Corp." at bounding box center [213, 388] width 111 height 10
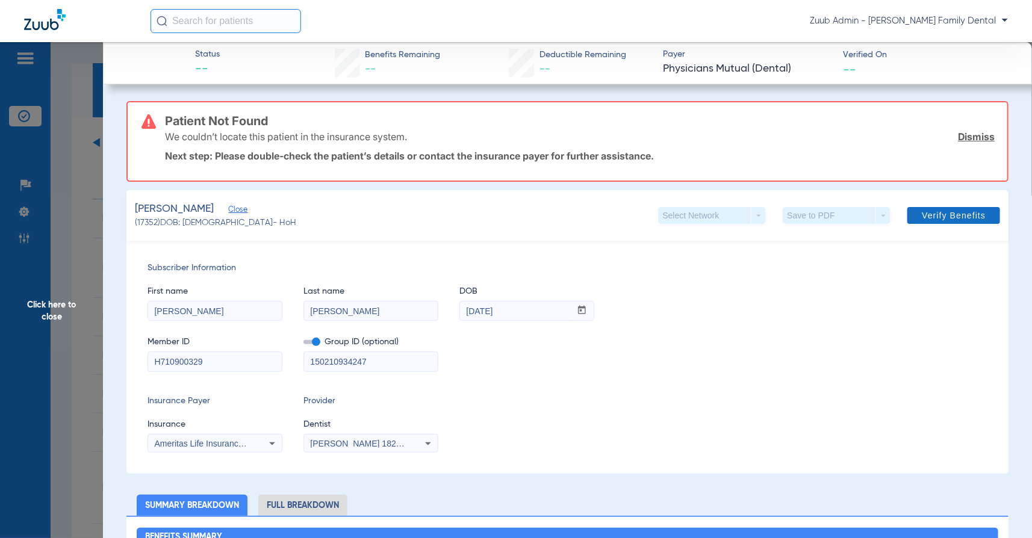
click at [964, 209] on span at bounding box center [953, 215] width 93 height 29
click at [236, 439] on span "Ameritas Life Insurance Corp." at bounding box center [209, 444] width 111 height 10
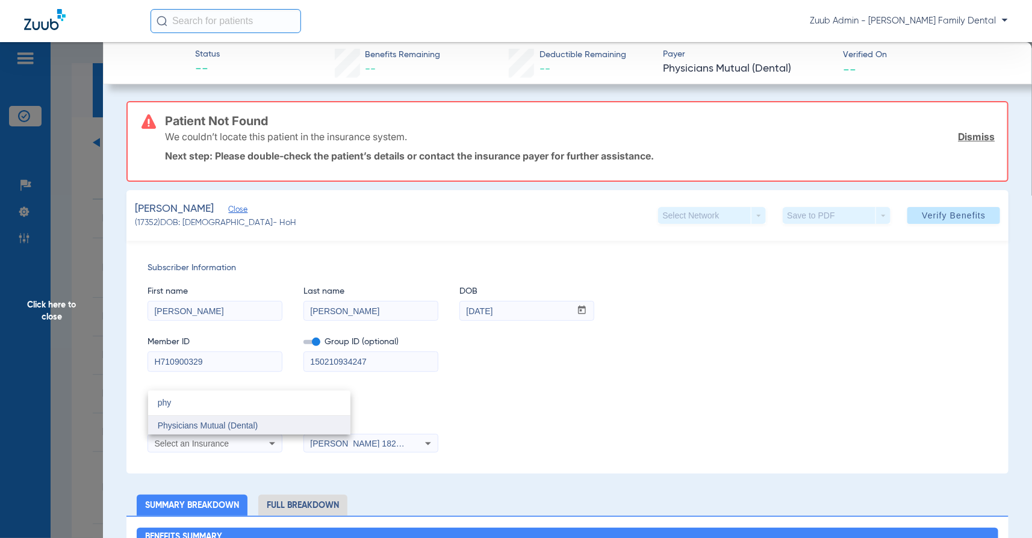
type input "phy"
click at [217, 421] on span "Physicians Mutual (Dental)" at bounding box center [208, 426] width 101 height 10
click at [231, 313] on input "[PERSON_NAME]" at bounding box center [215, 311] width 134 height 19
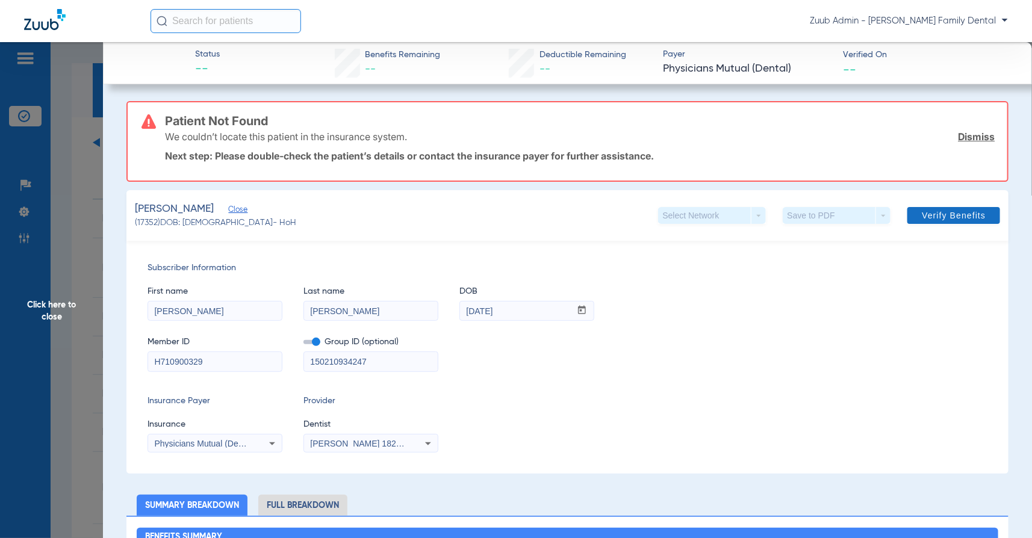
click at [936, 217] on span "Verify Benefits" at bounding box center [954, 216] width 64 height 10
click at [313, 337] on label at bounding box center [311, 342] width 17 height 13
click at [303, 344] on input "checkbox" at bounding box center [303, 344] width 0 height 0
click at [943, 217] on span "Verify Benefits" at bounding box center [954, 216] width 64 height 10
click at [226, 315] on input "[PERSON_NAME]" at bounding box center [215, 311] width 134 height 19
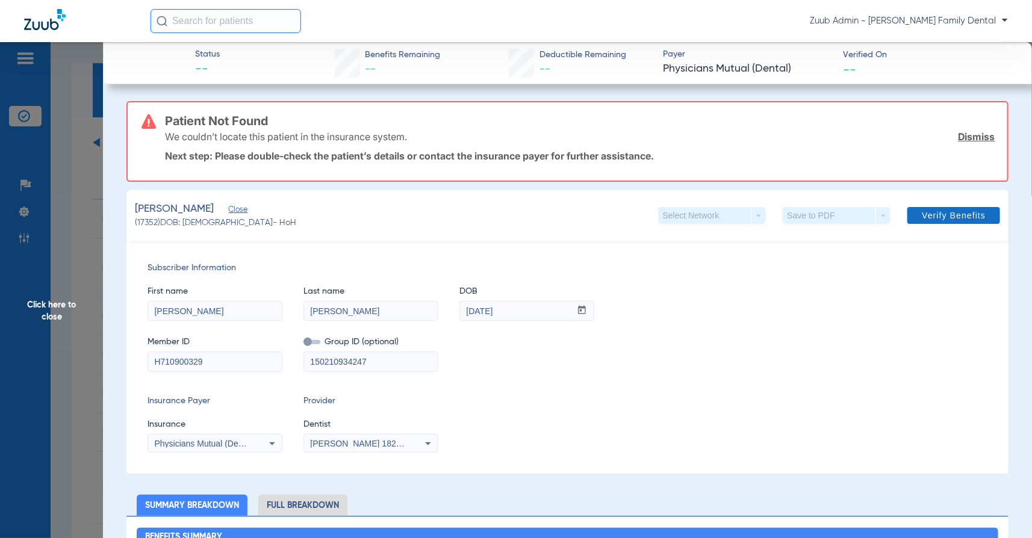
type input "[PERSON_NAME]"
click at [930, 219] on span "Verify Benefits" at bounding box center [954, 216] width 64 height 10
click at [352, 357] on input "150210934247" at bounding box center [371, 361] width 134 height 19
click at [229, 362] on input "H710900329" at bounding box center [215, 361] width 134 height 19
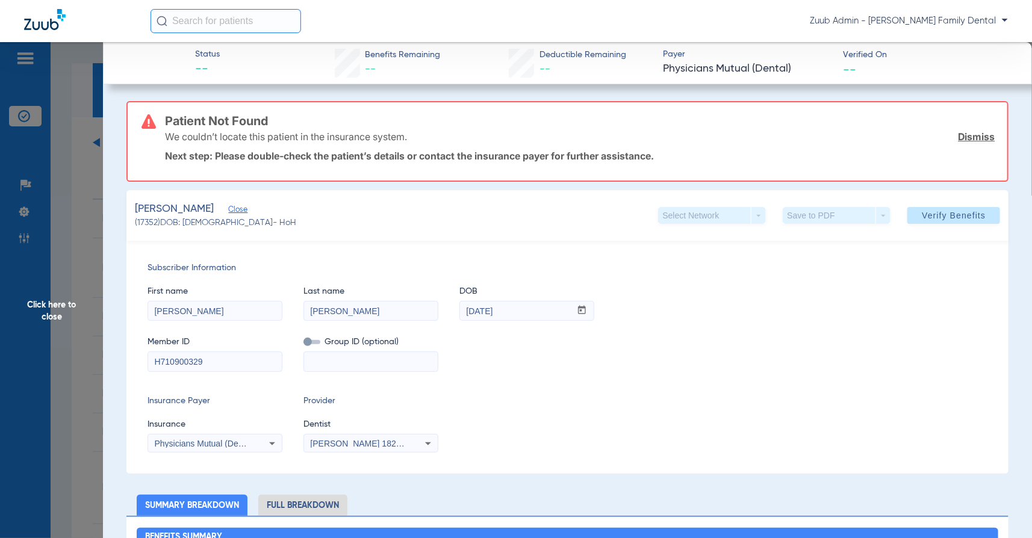
click at [229, 362] on input "H710900329" at bounding box center [215, 361] width 134 height 19
paste input "150210934247"
click at [931, 209] on span at bounding box center [953, 215] width 93 height 29
drag, startPoint x: 169, startPoint y: 358, endPoint x: 135, endPoint y: 358, distance: 33.7
click at [135, 358] on div "Subscriber Information First name [PERSON_NAME] Last name [PERSON_NAME] DOB mm …" at bounding box center [567, 357] width 882 height 233
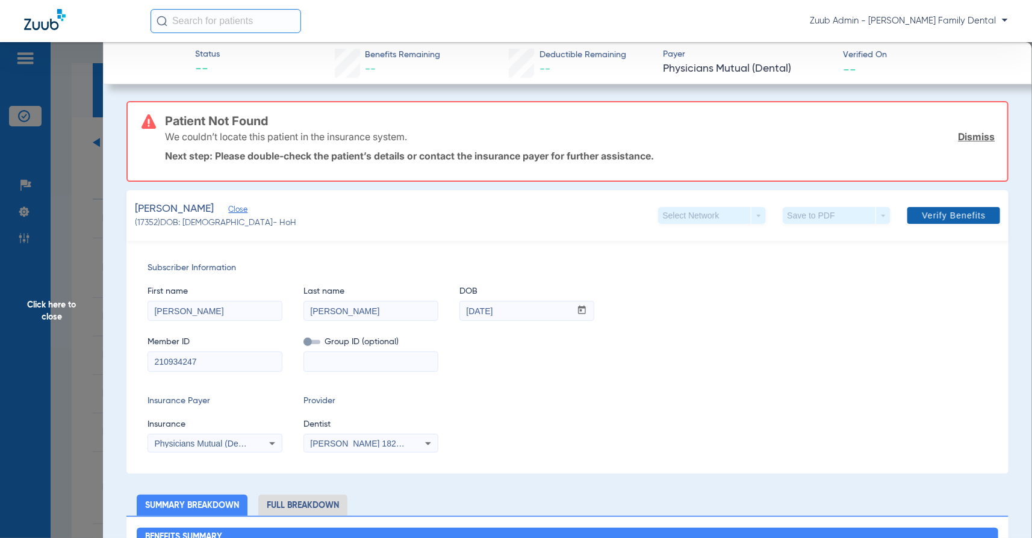
click at [949, 208] on span at bounding box center [953, 215] width 93 height 29
click at [162, 361] on input "210934247" at bounding box center [215, 361] width 134 height 19
paste input "150"
drag, startPoint x: 187, startPoint y: 361, endPoint x: 213, endPoint y: 362, distance: 25.9
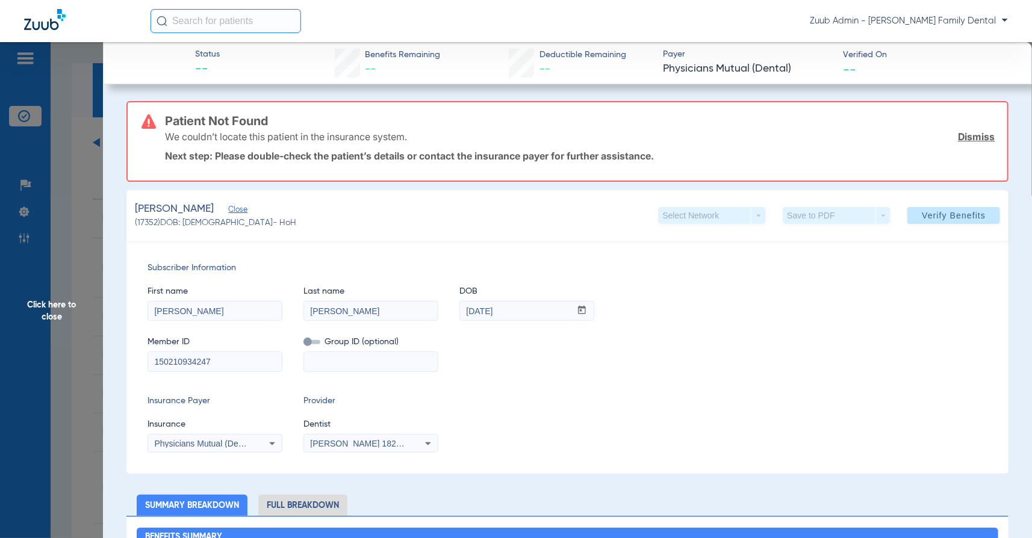
click at [213, 362] on input "150210934247" at bounding box center [215, 361] width 134 height 19
click at [226, 361] on input "150210934247" at bounding box center [215, 361] width 134 height 19
drag, startPoint x: 167, startPoint y: 362, endPoint x: 133, endPoint y: 359, distance: 33.8
click at [133, 359] on div "Subscriber Information First name [PERSON_NAME] Last name [PERSON_NAME] DOB mm …" at bounding box center [567, 357] width 882 height 233
type input "210934247"
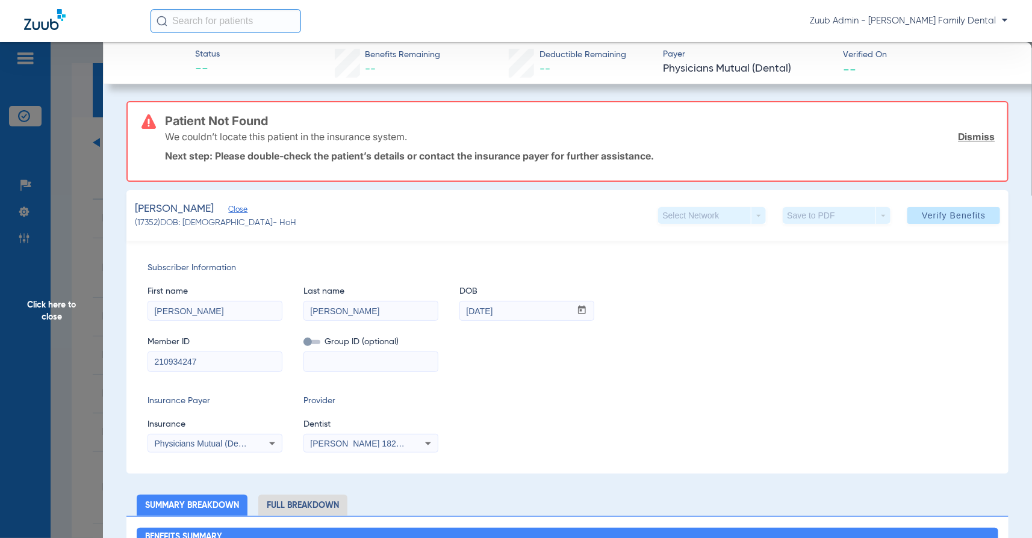
click at [205, 439] on span "Physicians Mutual (Dental)" at bounding box center [204, 444] width 101 height 10
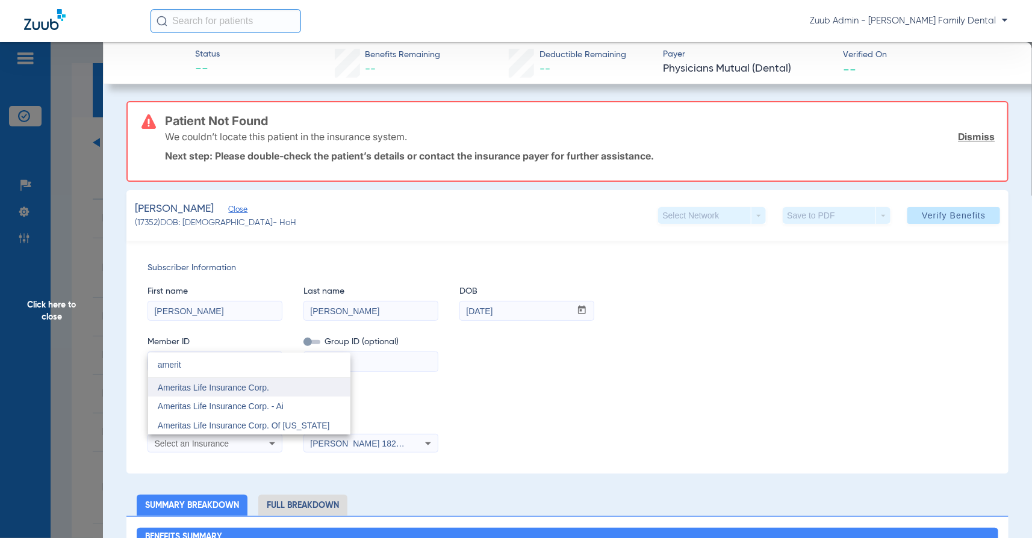
type input "amerit"
click at [215, 386] on span "Ameritas Life Insurance Corp." at bounding box center [213, 388] width 111 height 10
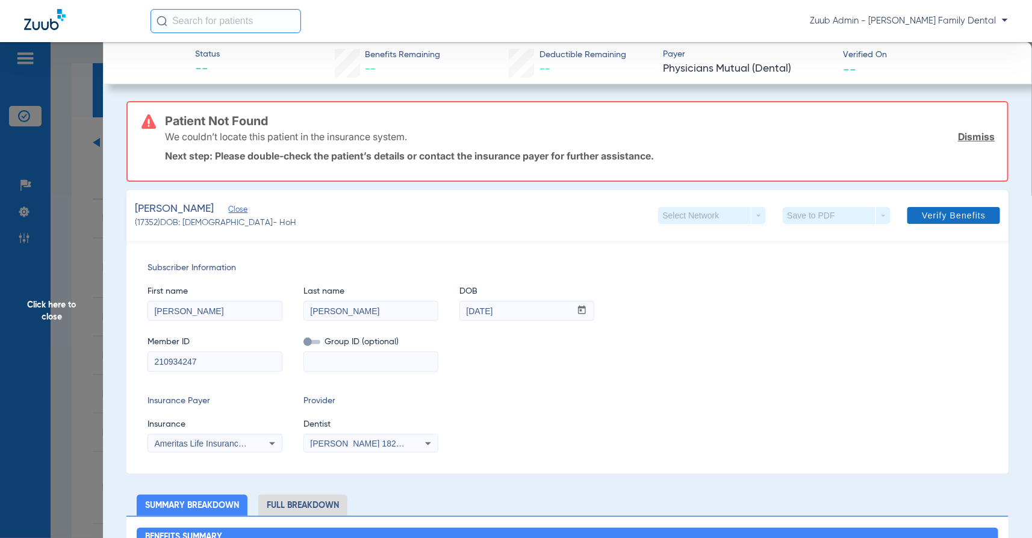
click at [972, 216] on span "Verify Benefits" at bounding box center [954, 216] width 64 height 10
click at [151, 359] on input "210934247" at bounding box center [215, 361] width 134 height 19
type input "150210934247"
click at [847, 333] on div "Member ID 150210934247 Group ID (optional)" at bounding box center [567, 348] width 840 height 46
click at [940, 220] on span at bounding box center [953, 215] width 93 height 29
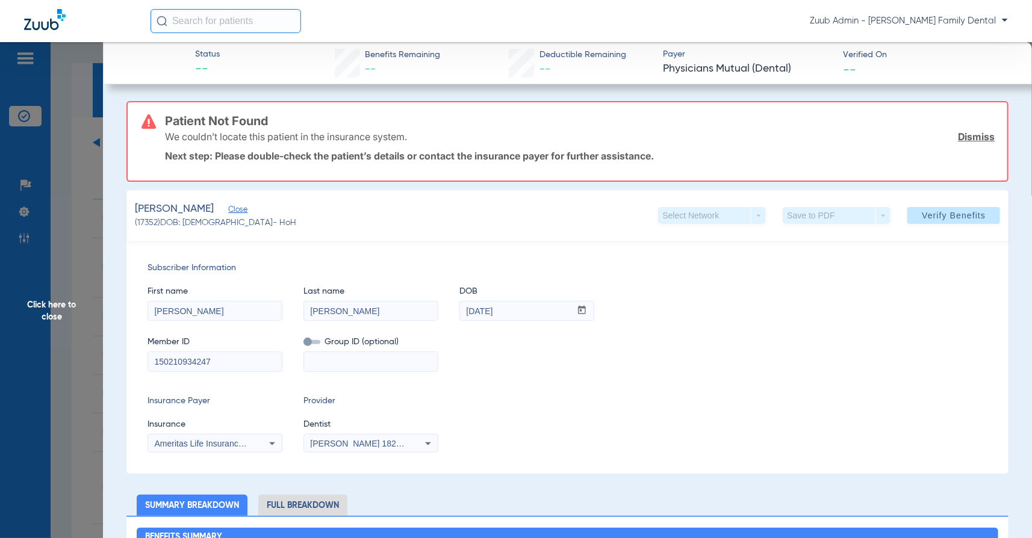
copy span "17352"
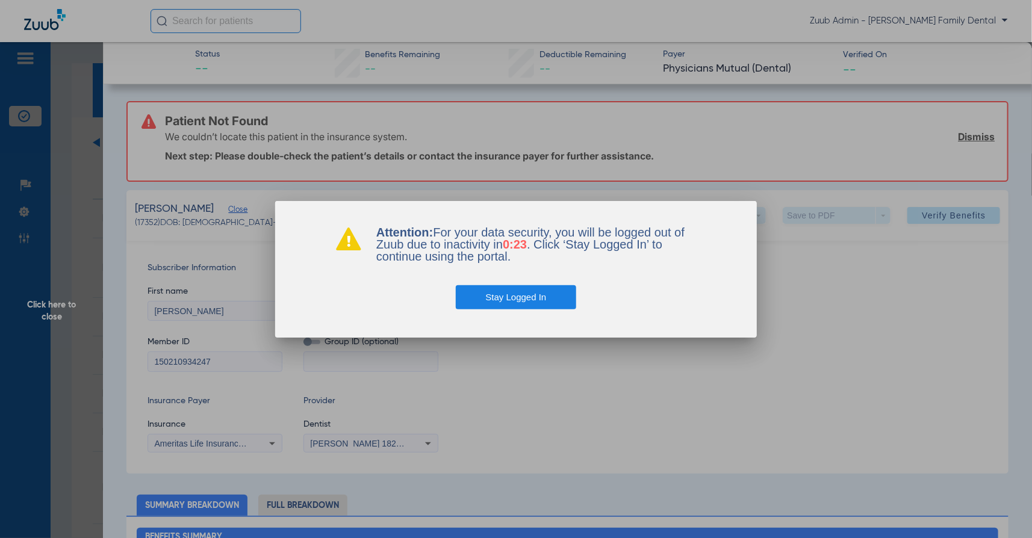
click at [497, 290] on button "Stay Logged In" at bounding box center [516, 297] width 121 height 24
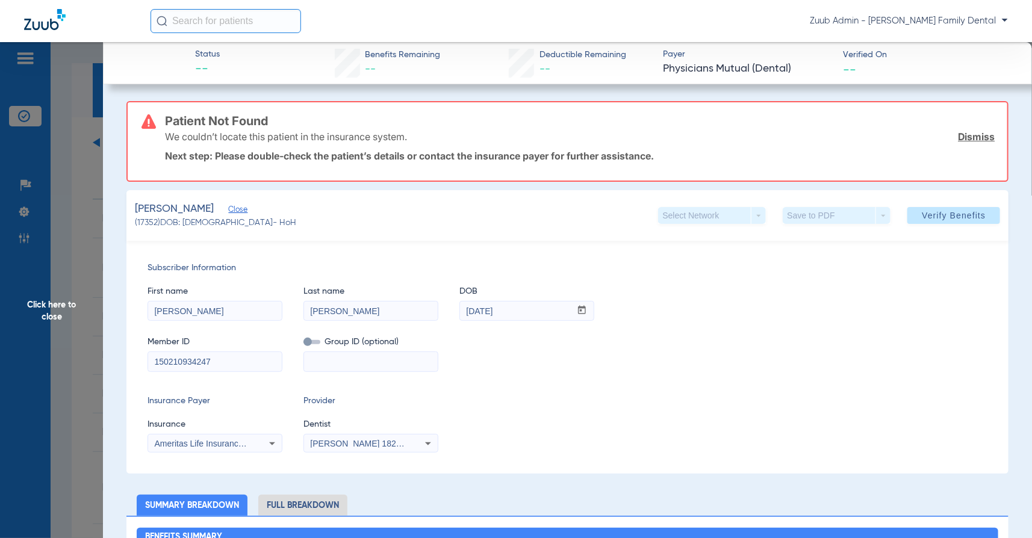
click at [76, 311] on span "Click here to close" at bounding box center [51, 311] width 103 height 538
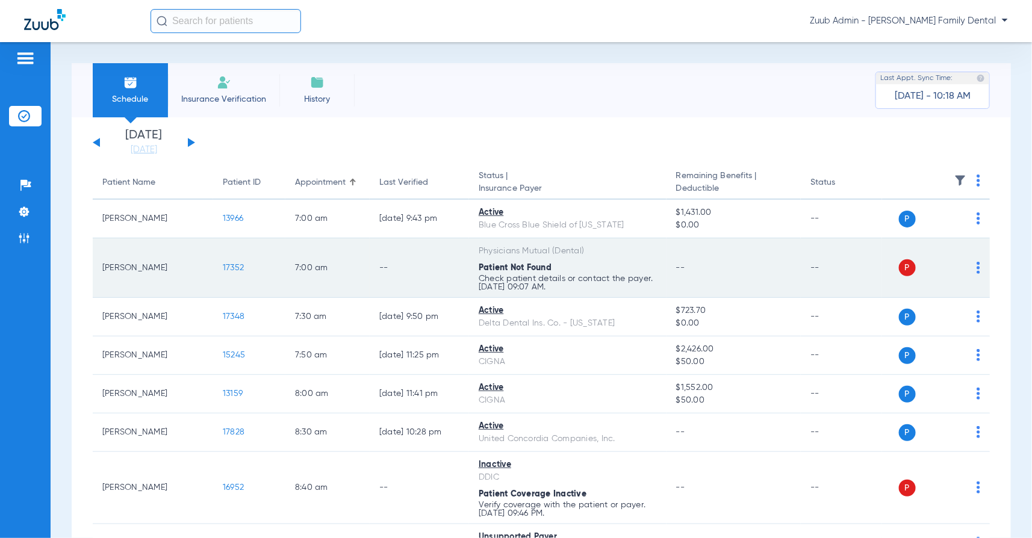
click at [237, 261] on td "17352" at bounding box center [249, 268] width 72 height 60
click at [237, 268] on span "17352" at bounding box center [233, 268] width 21 height 8
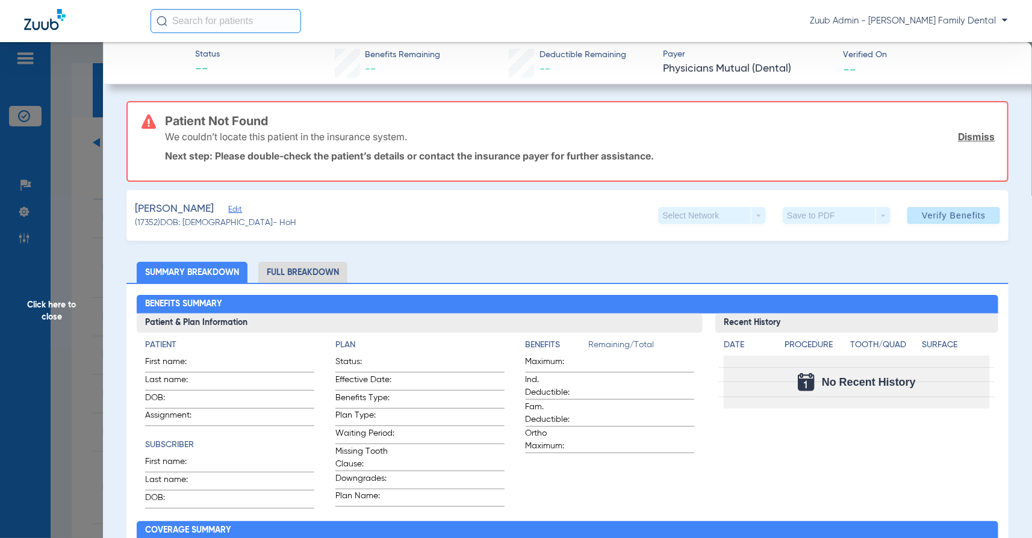
click at [239, 208] on span "Edit" at bounding box center [233, 210] width 11 height 11
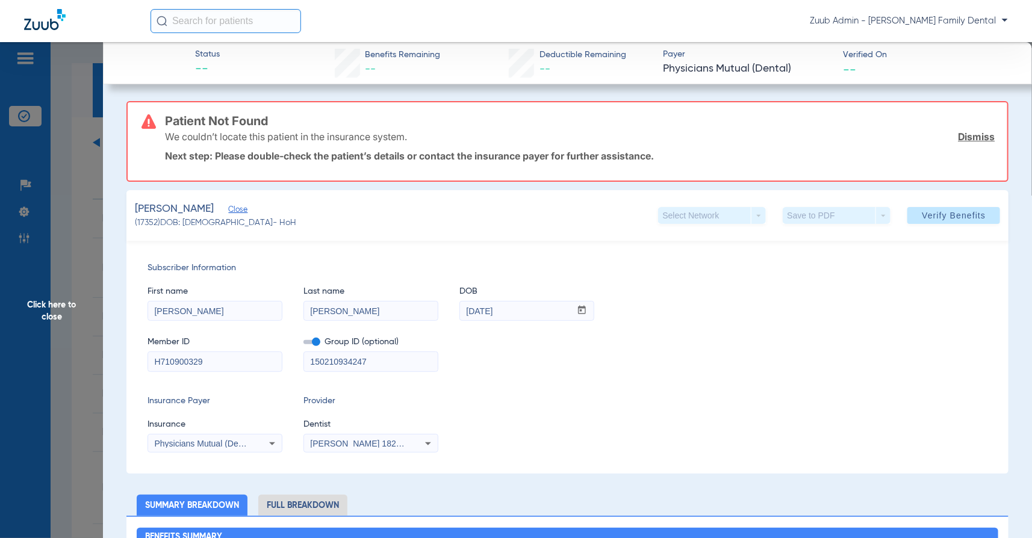
click at [161, 358] on input "H710900329" at bounding box center [215, 361] width 134 height 19
type input "710900329"
click at [972, 212] on span "Verify Benefits" at bounding box center [954, 216] width 64 height 10
